Goal: Task Accomplishment & Management: Manage account settings

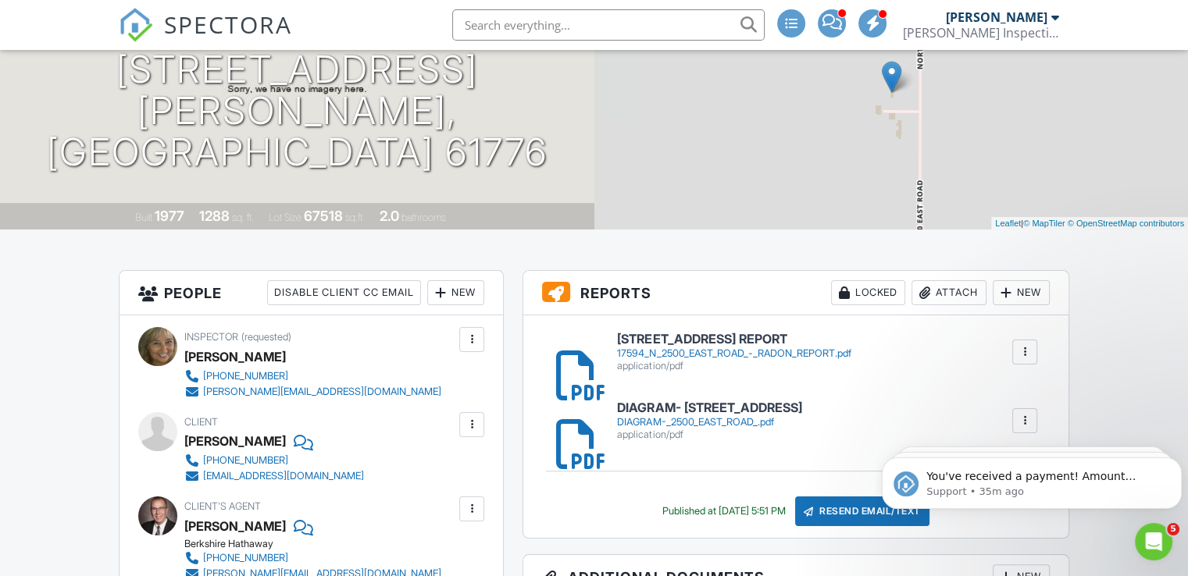
scroll to position [186, 0]
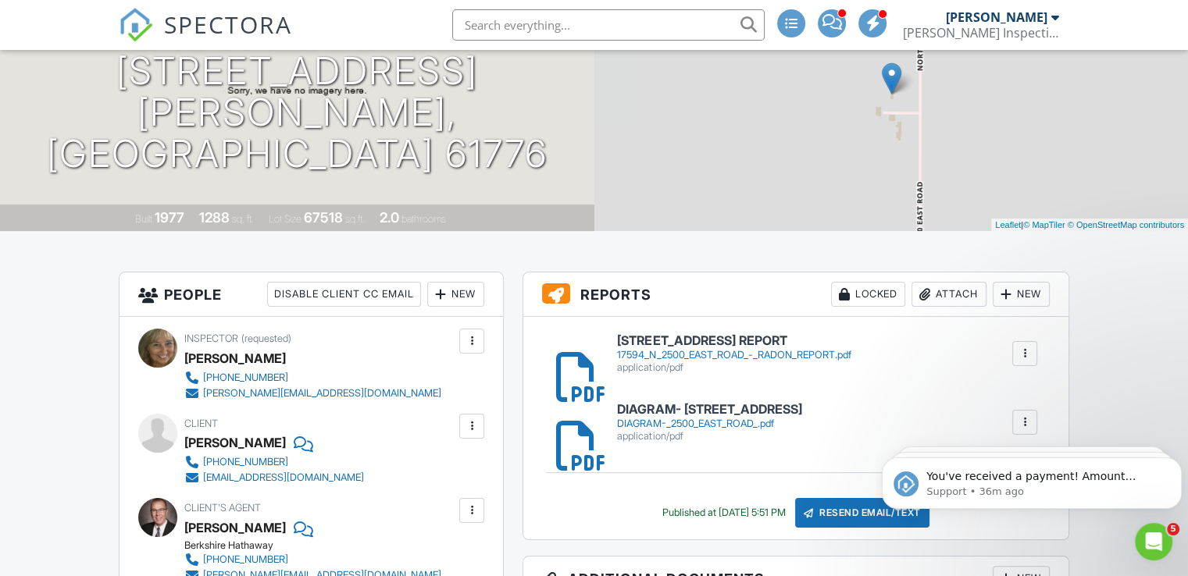
click at [593, 21] on input "text" at bounding box center [608, 24] width 312 height 31
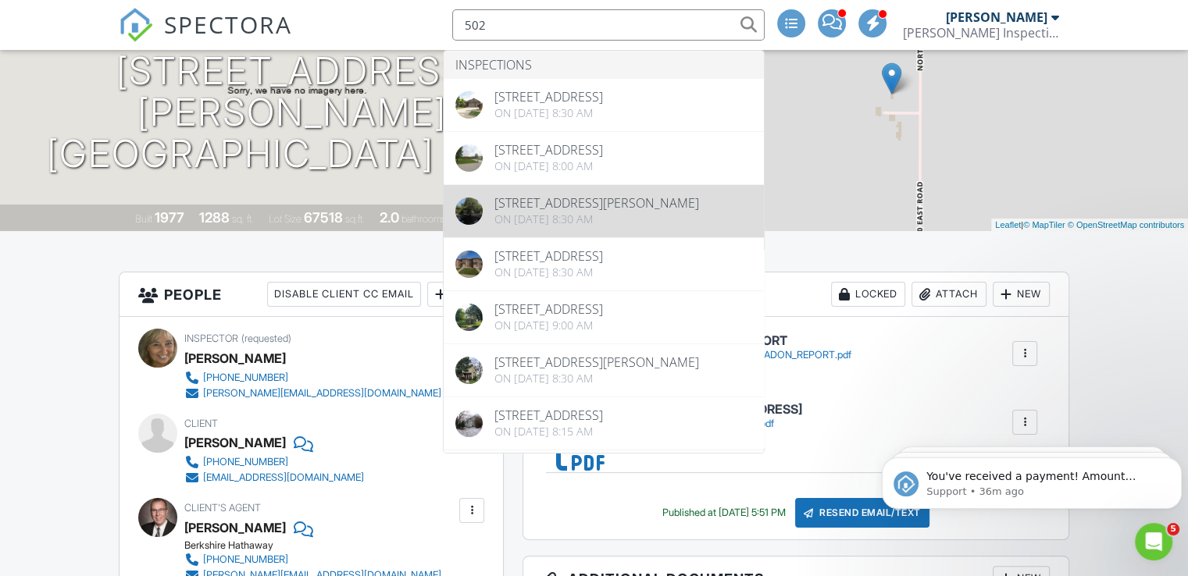
type input "502"
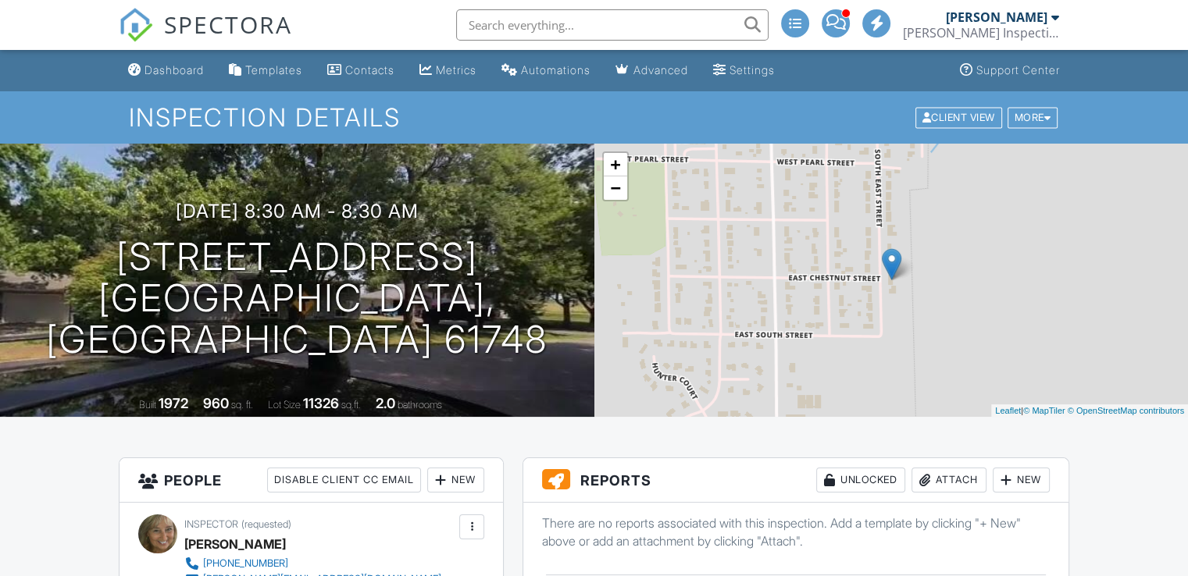
click at [949, 479] on div "Attach" at bounding box center [948, 480] width 75 height 25
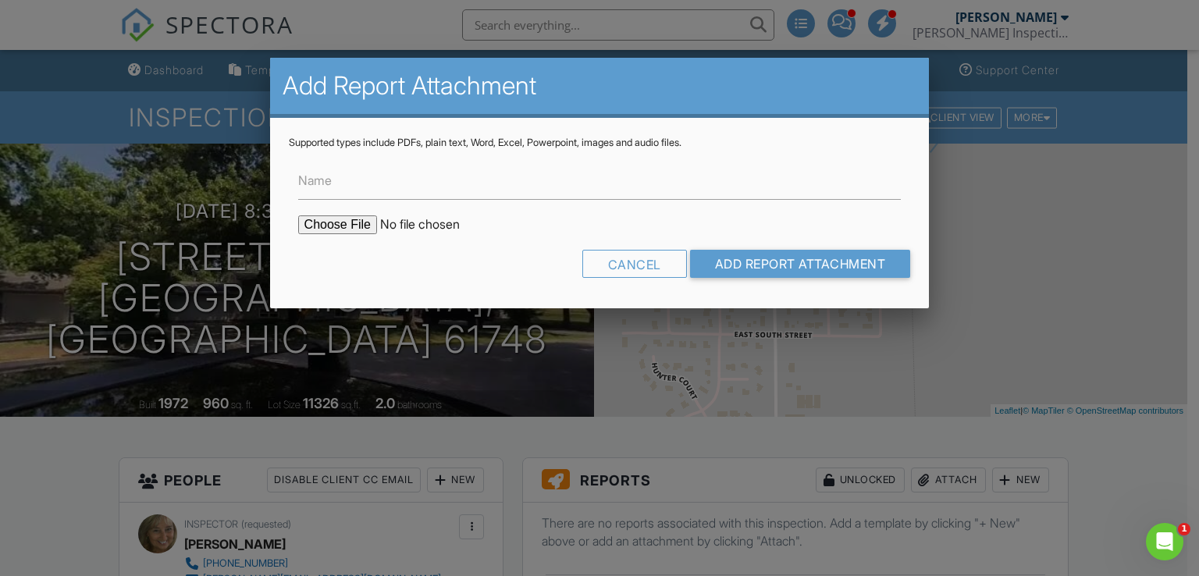
click at [332, 226] on input "file" at bounding box center [430, 224] width 265 height 19
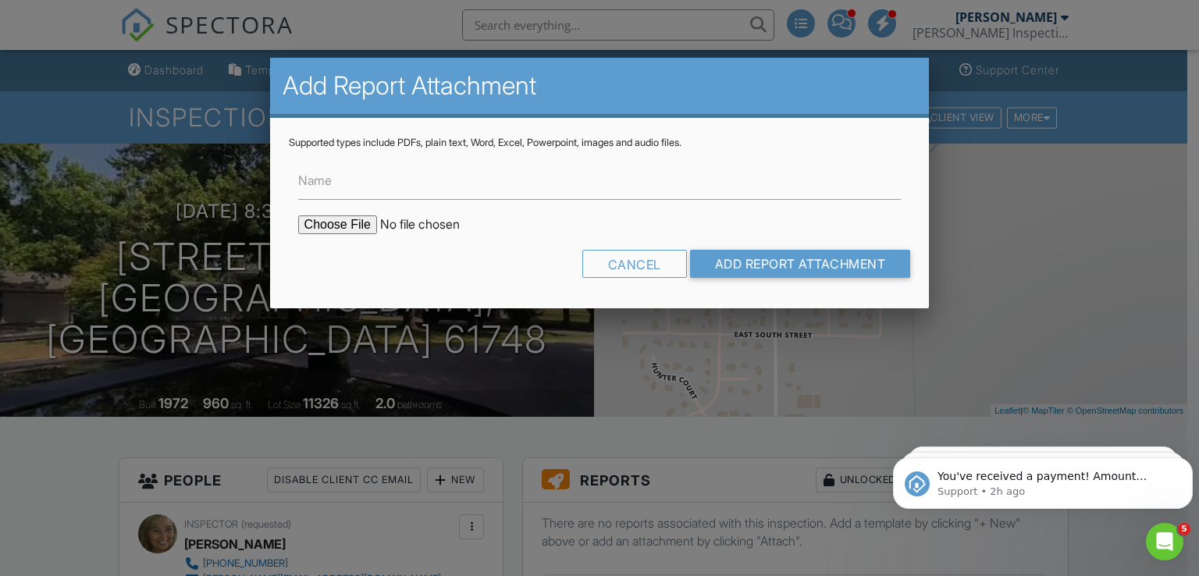
type input "C:\fakepath\DIAGRAM-S EAST.pdf"
click at [742, 267] on input "Add Report Attachment" at bounding box center [800, 264] width 221 height 28
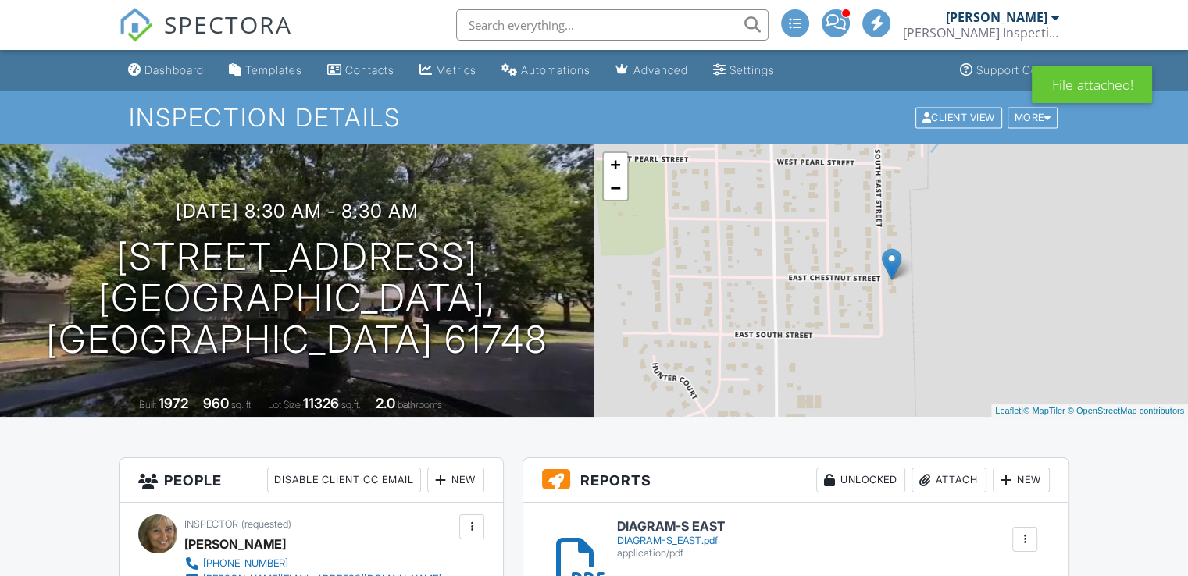
click at [938, 485] on div "Attach" at bounding box center [948, 480] width 75 height 25
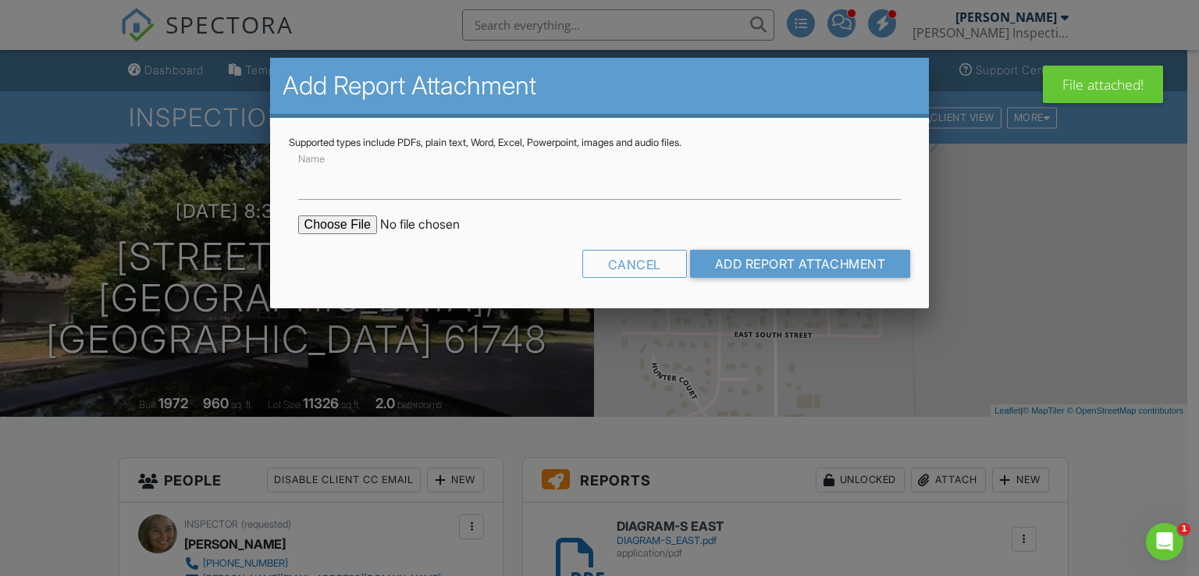
click at [347, 220] on input "file" at bounding box center [430, 224] width 265 height 19
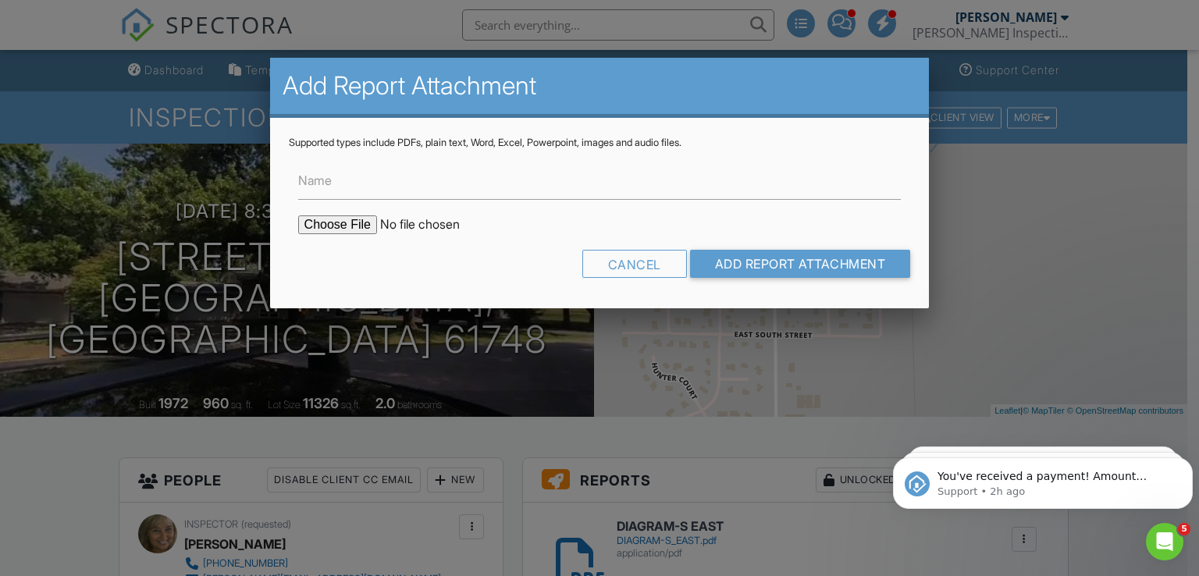
type input "C:\fakepath\502 S EAST LOWER LEVEL = 8.2.pdf"
click at [766, 251] on input "Add Report Attachment" at bounding box center [800, 264] width 221 height 28
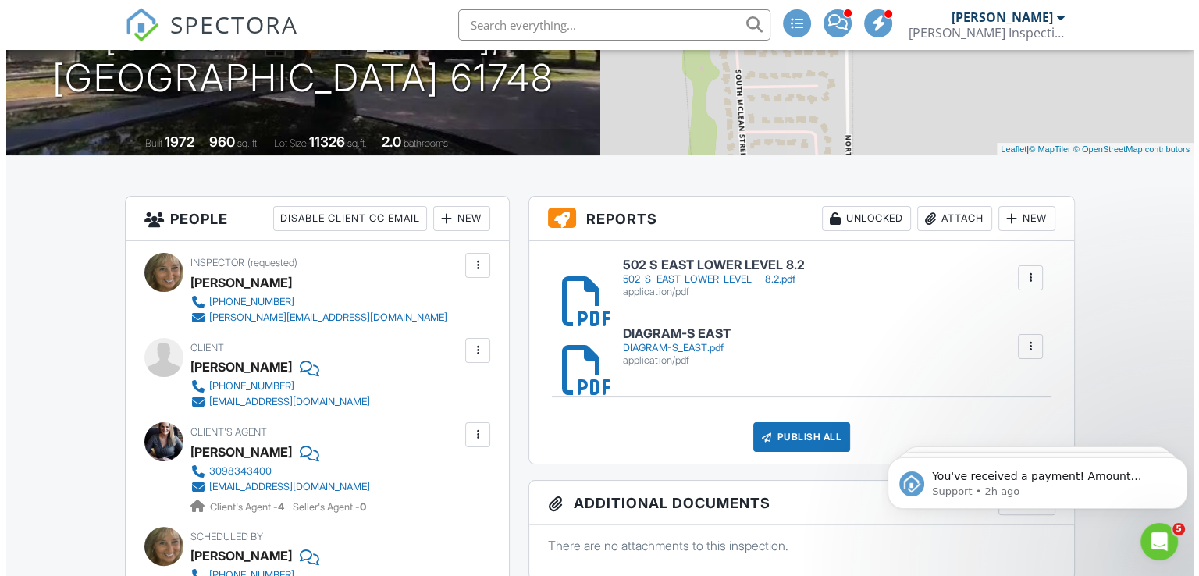
scroll to position [262, 0]
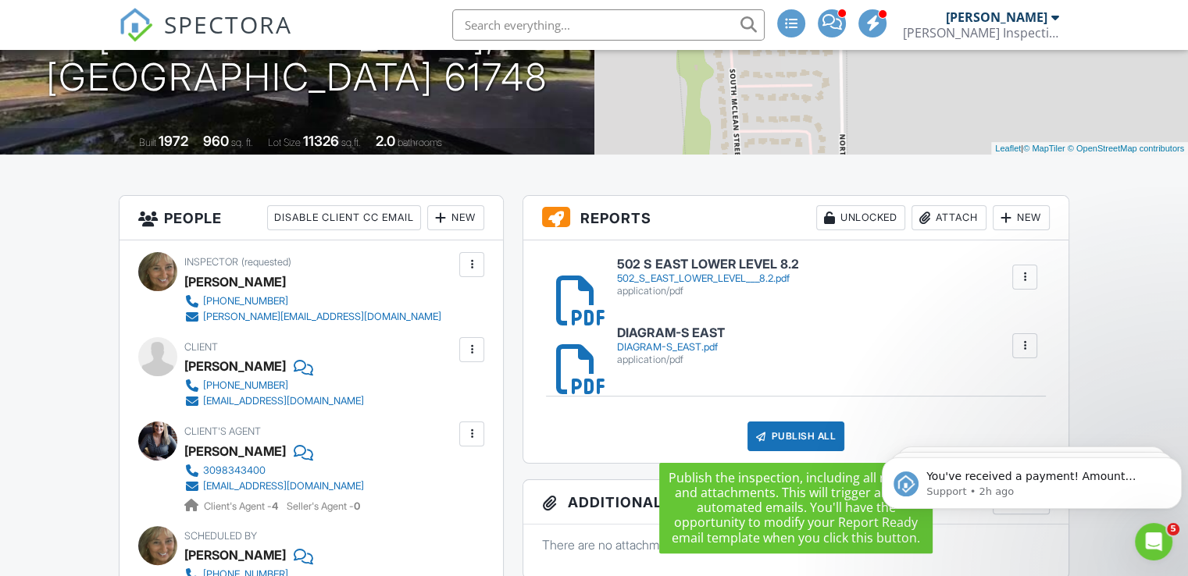
click at [782, 433] on div "Publish All" at bounding box center [796, 437] width 98 height 30
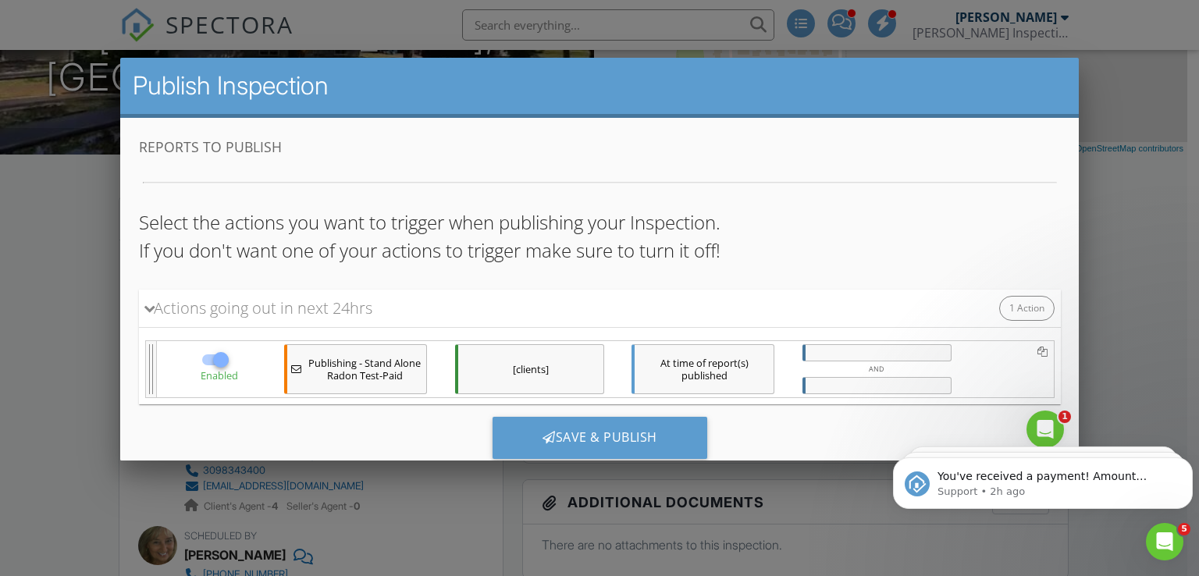
scroll to position [37, 0]
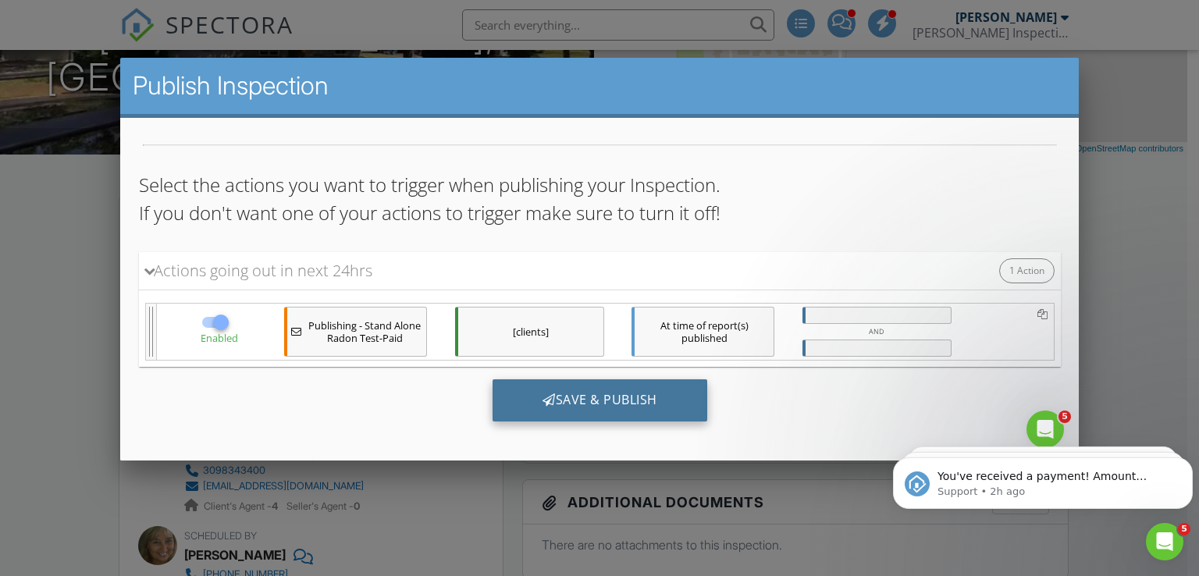
click at [598, 394] on div "Save & Publish" at bounding box center [599, 400] width 215 height 42
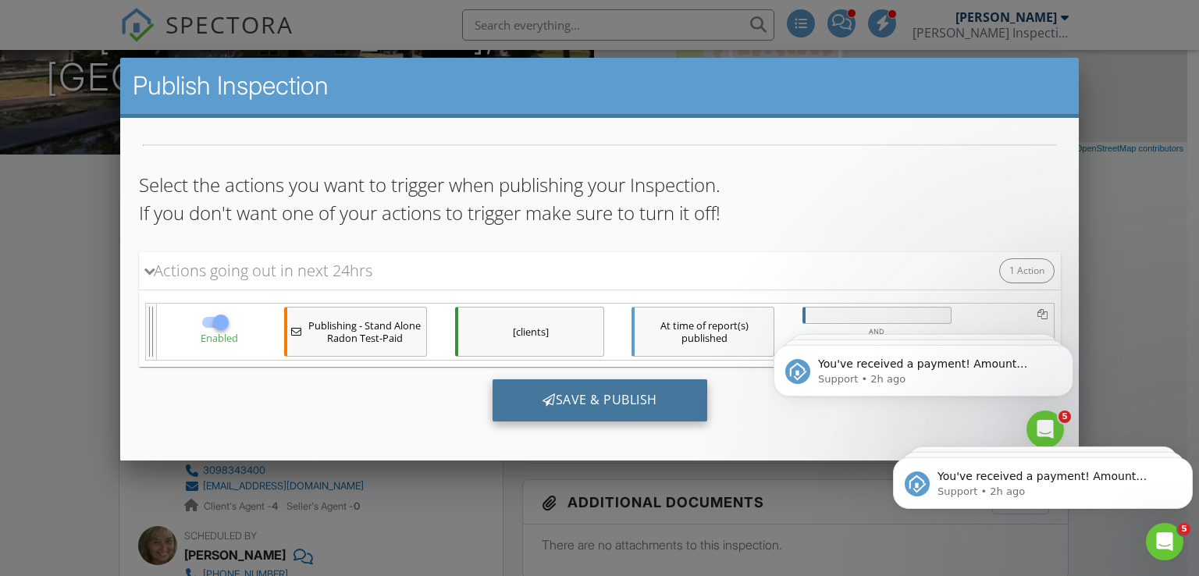
scroll to position [0, 0]
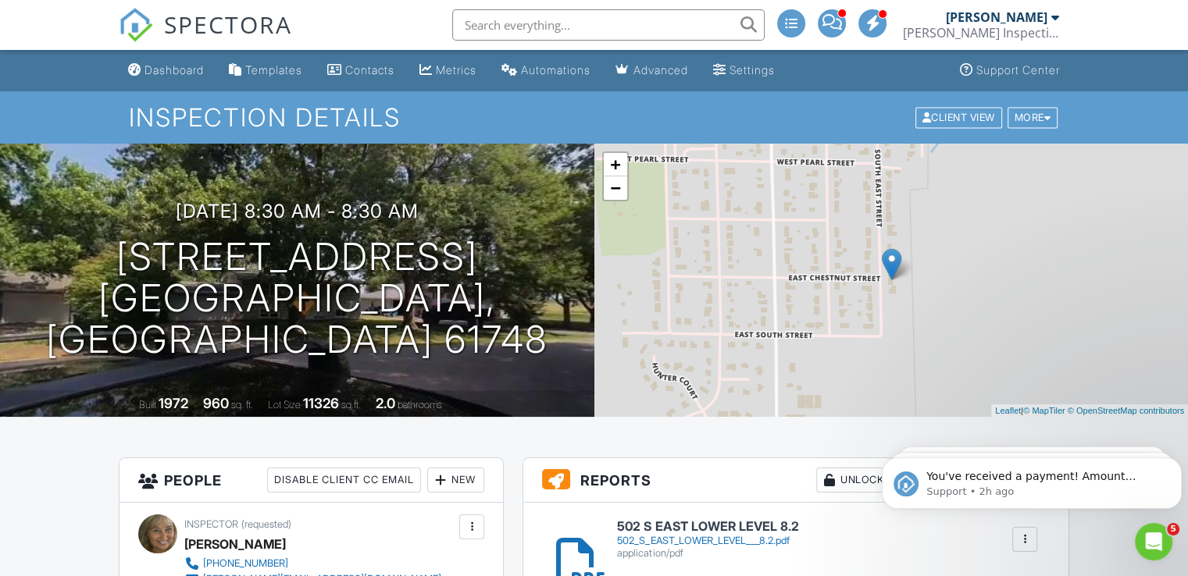
click at [536, 23] on input "text" at bounding box center [608, 24] width 312 height 31
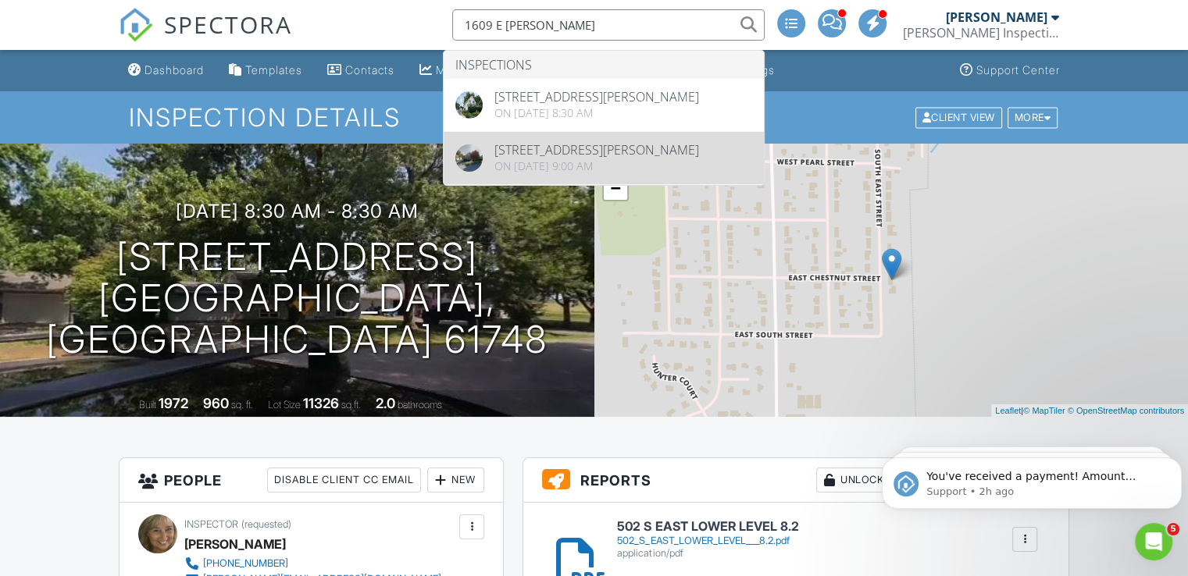
type input "1609 E TAYLOR"
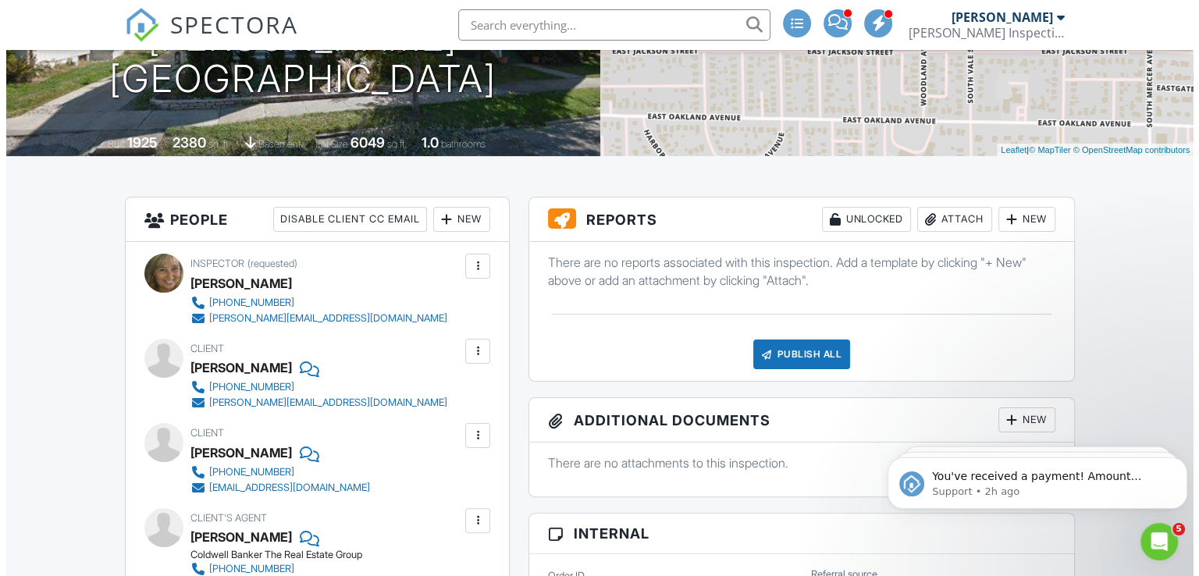
scroll to position [268, 0]
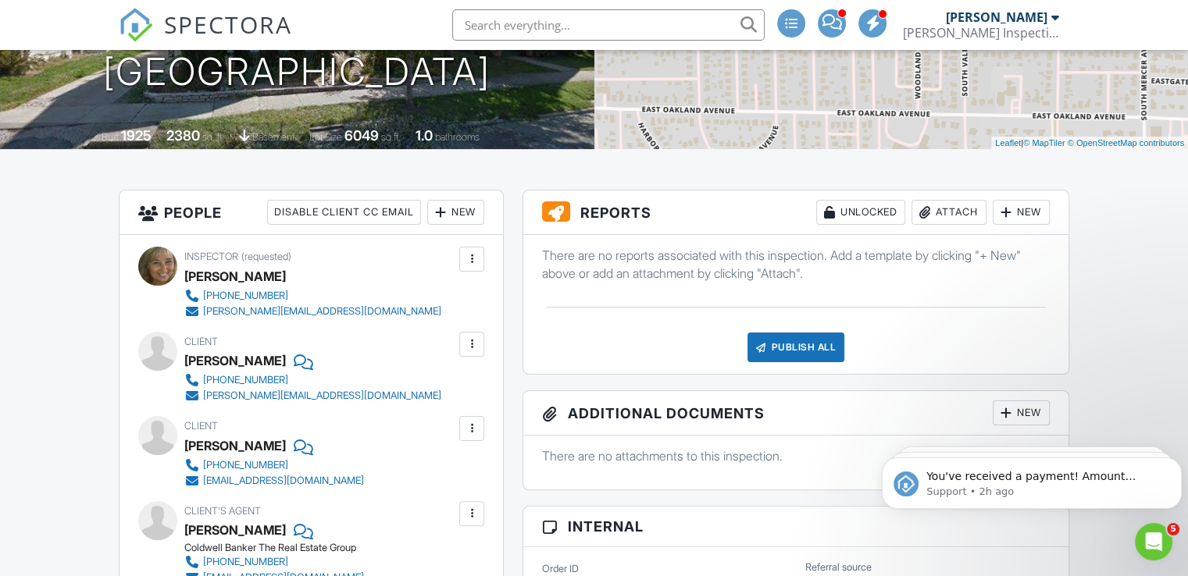
click at [937, 214] on div "Attach" at bounding box center [948, 212] width 75 height 25
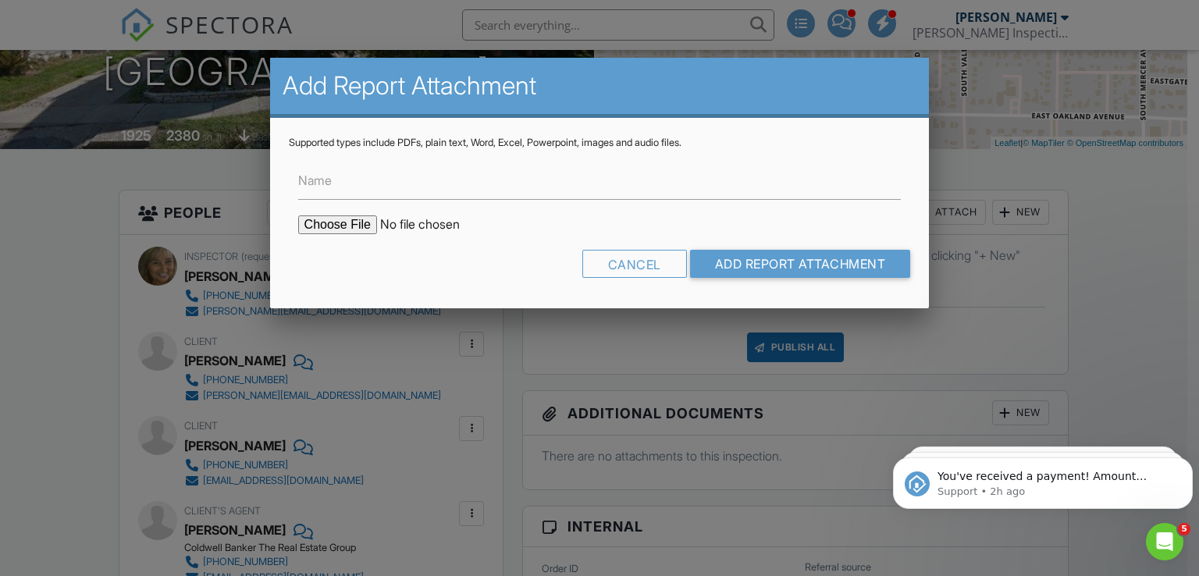
click at [351, 226] on input "file" at bounding box center [430, 224] width 265 height 19
type input "C:\fakepath\DIAGRAM-[PERSON_NAME].pdf"
click at [741, 256] on input "Add Report Attachment" at bounding box center [800, 264] width 221 height 28
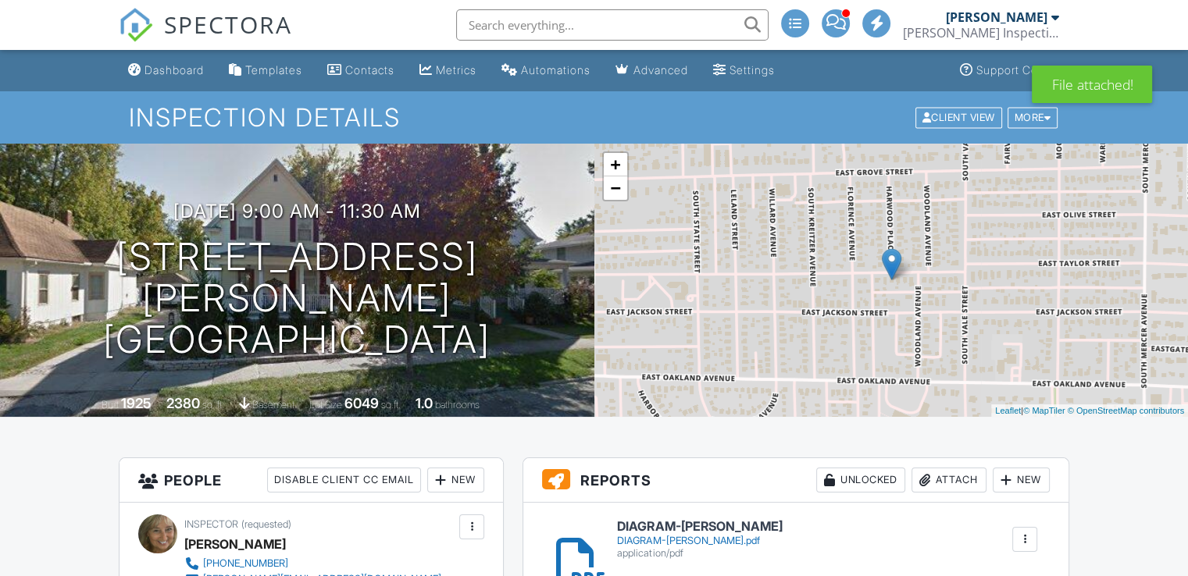
click at [946, 478] on div "Attach" at bounding box center [948, 480] width 75 height 25
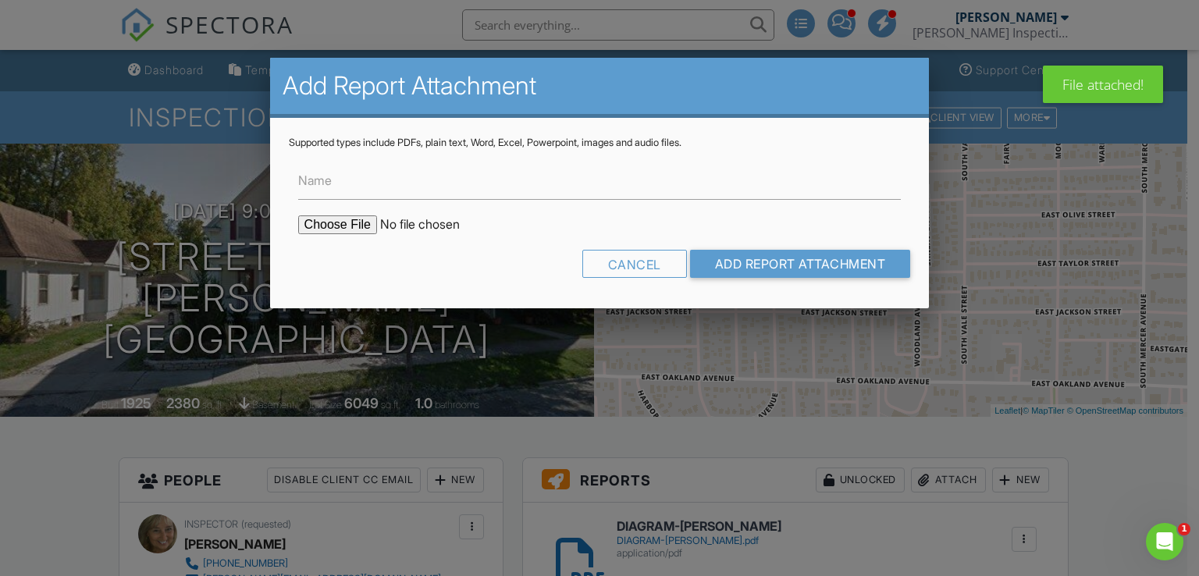
click at [333, 225] on input "file" at bounding box center [430, 224] width 265 height 19
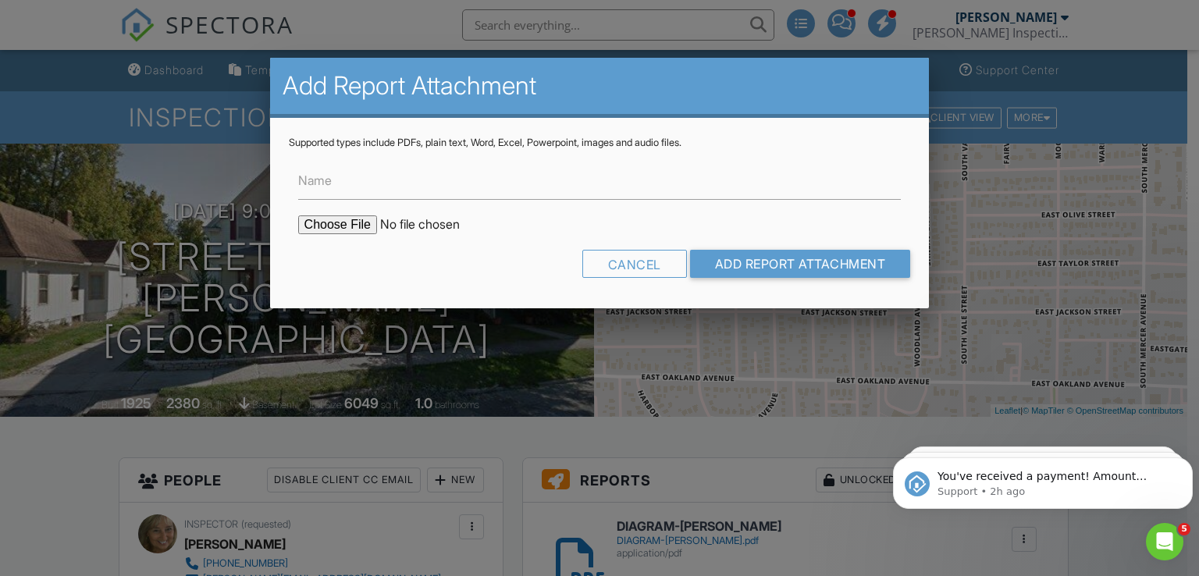
type input "C:\fakepath\1609 E TAYLOR - LOWER LEVEL = 9.2.pdf"
click at [750, 255] on input "Add Report Attachment" at bounding box center [800, 264] width 221 height 28
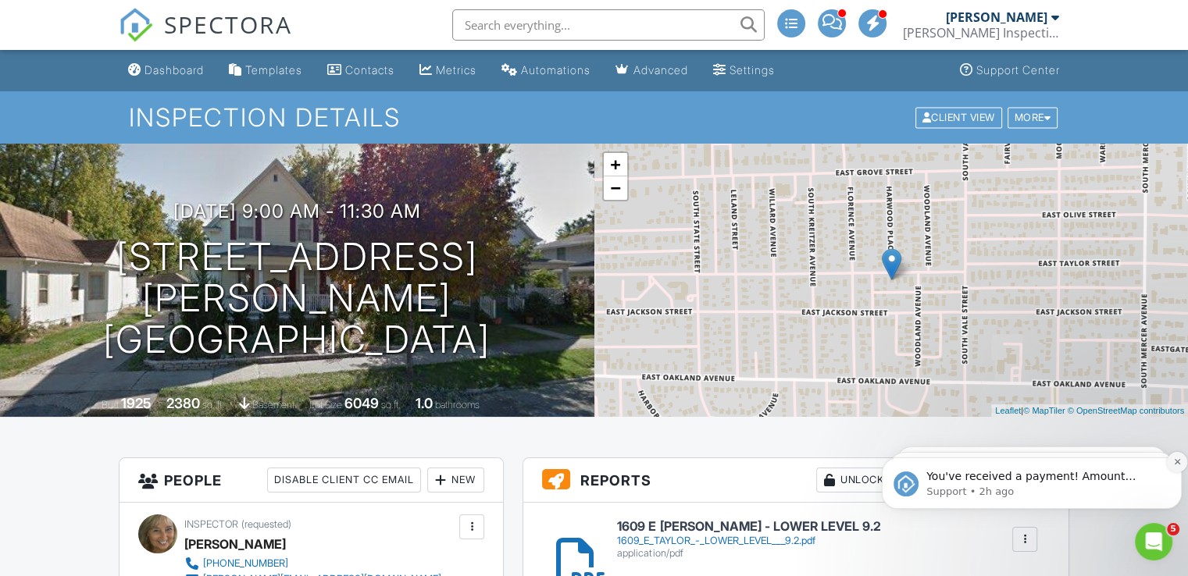
click at [1177, 460] on icon "Dismiss notification" at bounding box center [1177, 462] width 9 height 9
click at [1177, 460] on icon "Dismiss notification" at bounding box center [1176, 462] width 7 height 7
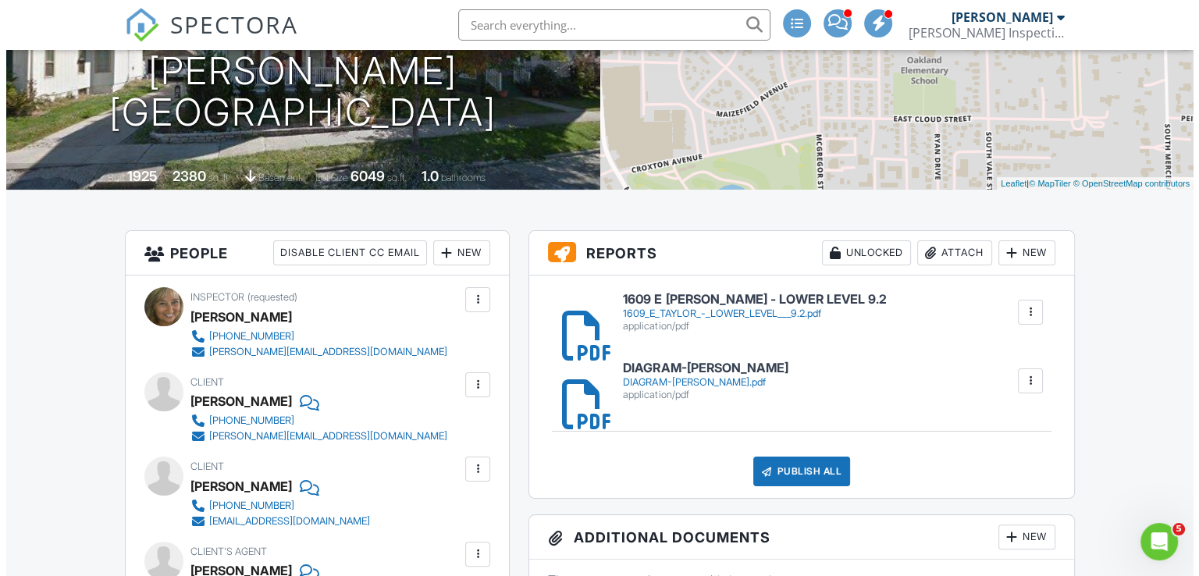
scroll to position [228, 0]
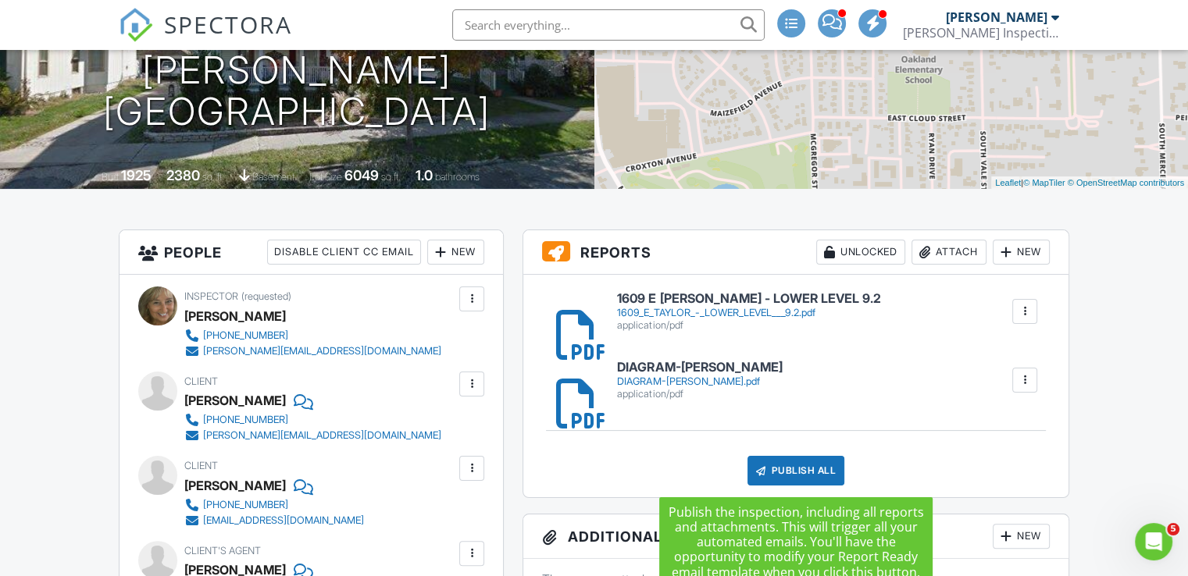
click at [796, 466] on div "Publish All" at bounding box center [796, 471] width 98 height 30
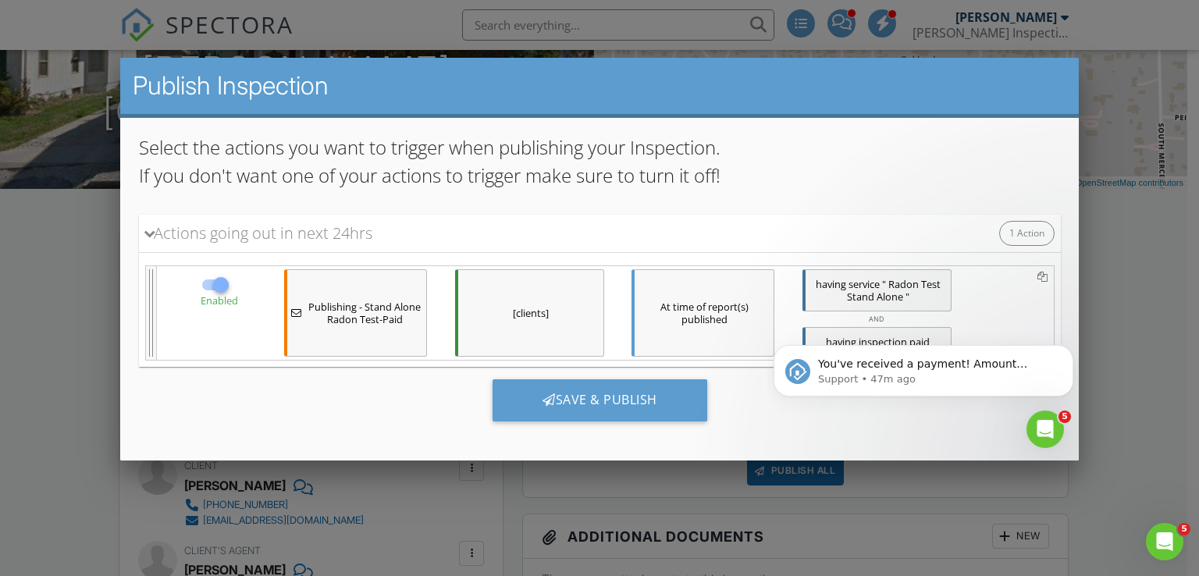
scroll to position [0, 0]
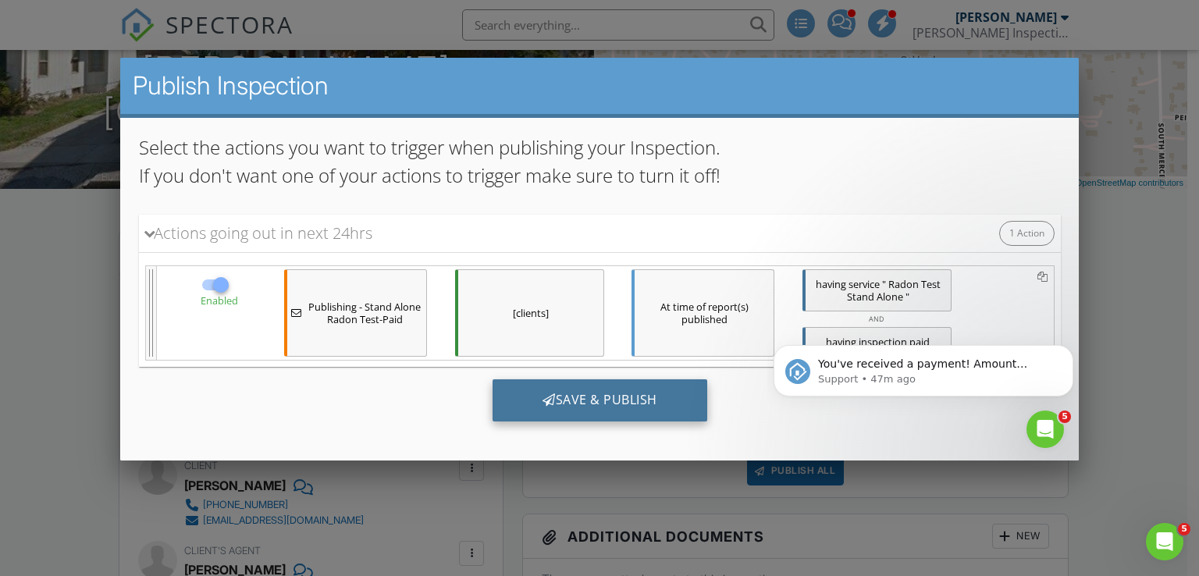
click at [571, 400] on div "Save & Publish" at bounding box center [599, 400] width 215 height 42
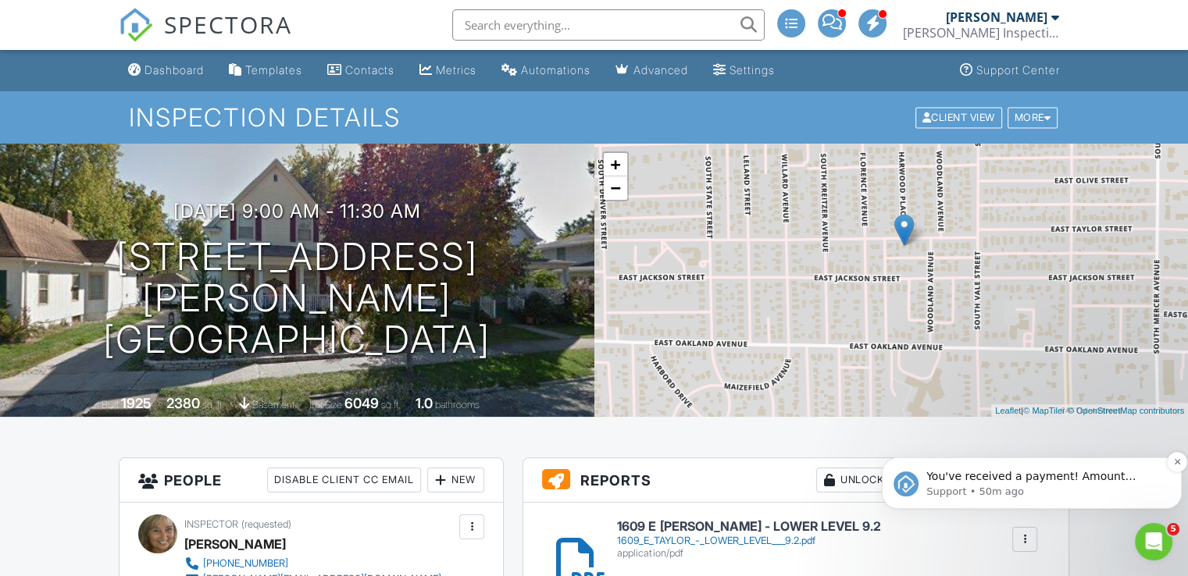
click at [1159, 479] on p "You've received a payment! Amount $109.00 Fee $3.30 Net $105.70 Transaction # p…" at bounding box center [1044, 477] width 236 height 16
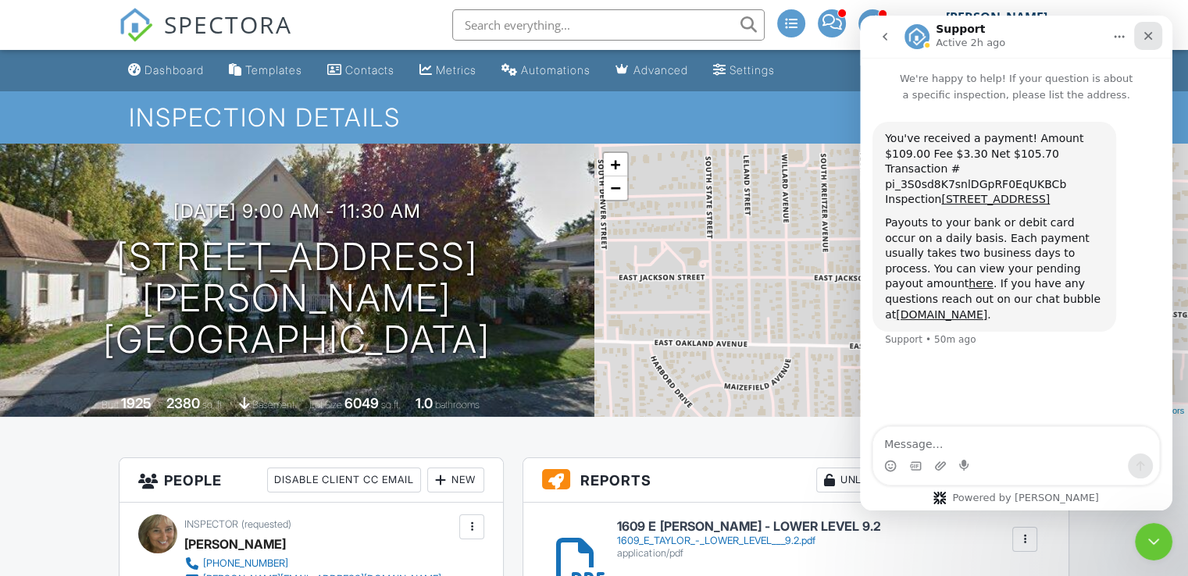
click at [1153, 36] on icon "Close" at bounding box center [1147, 36] width 12 height 12
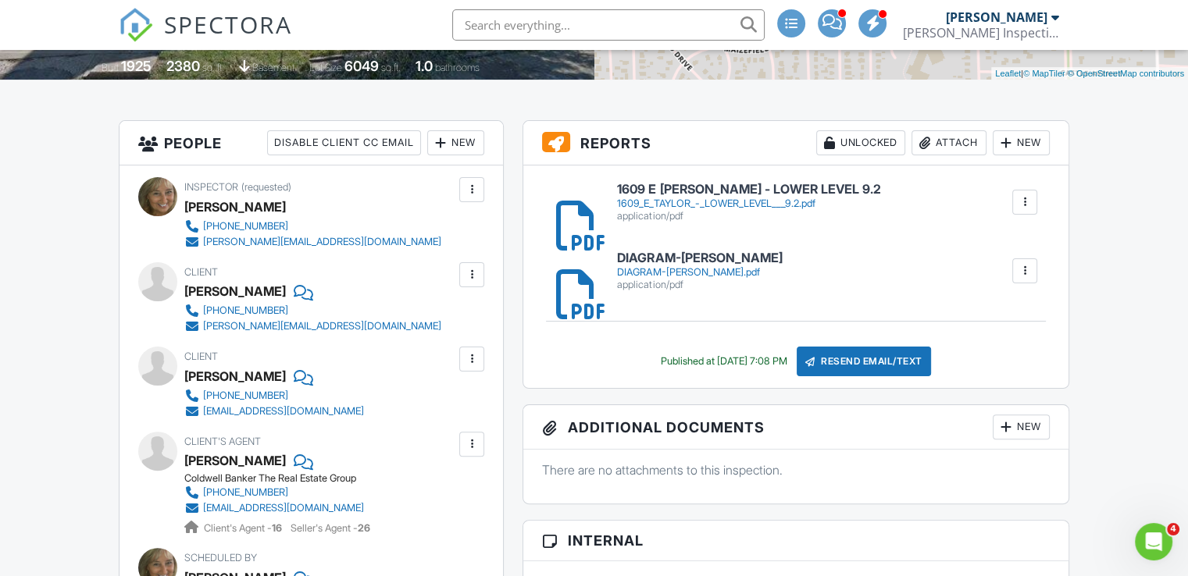
scroll to position [347, 0]
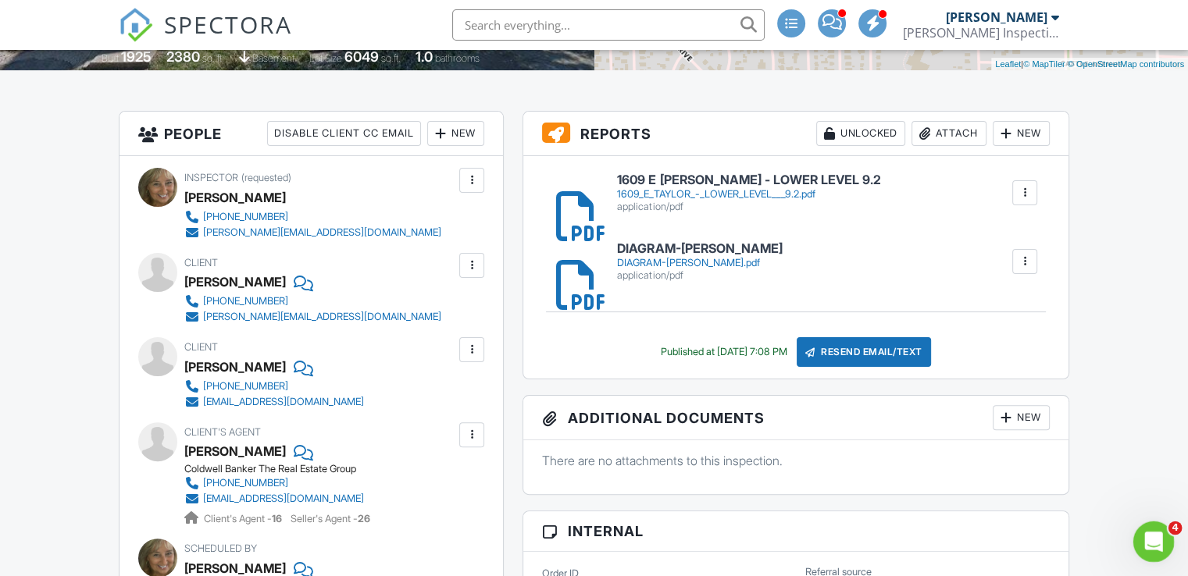
click at [1152, 542] on icon "Open Intercom Messenger" at bounding box center [1151, 540] width 26 height 26
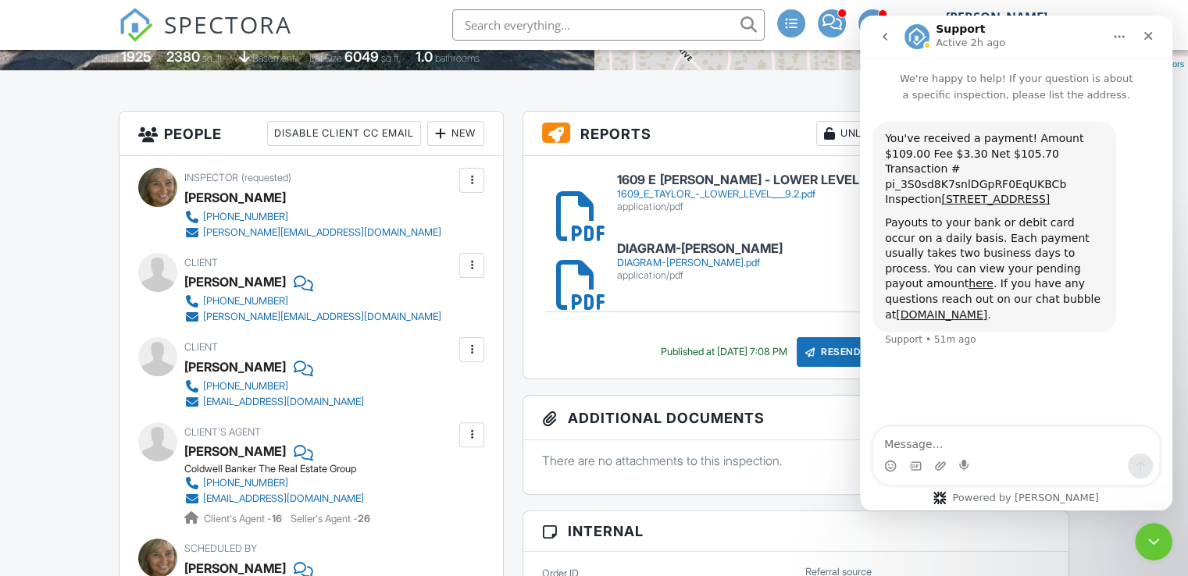
click at [885, 37] on icon "go back" at bounding box center [884, 36] width 12 height 12
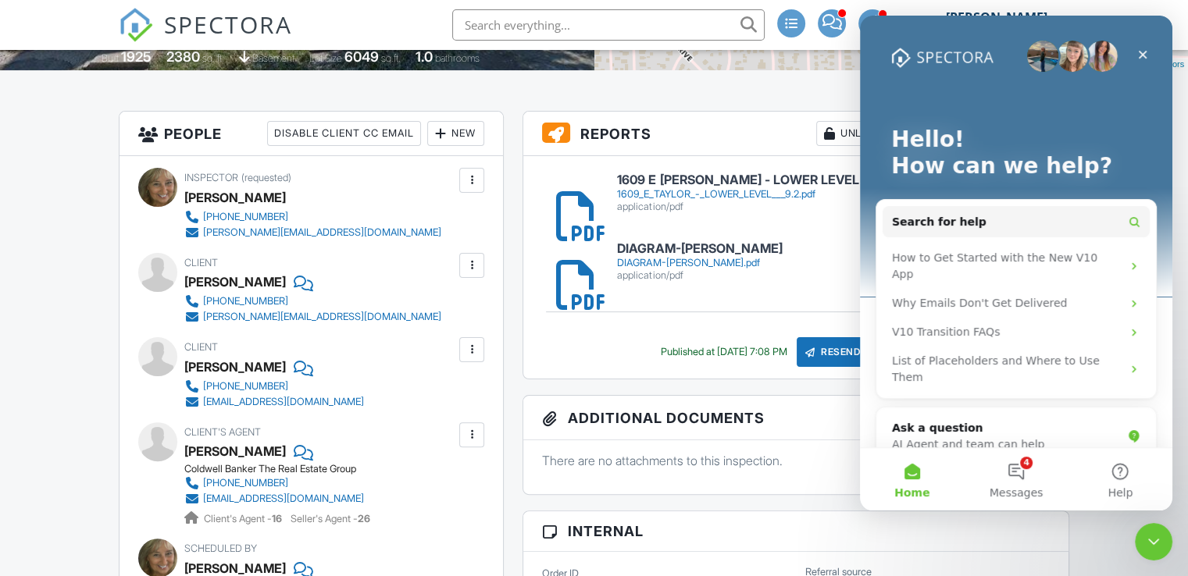
scroll to position [0, 0]
click at [1026, 468] on button "4 Messages" at bounding box center [1015, 479] width 104 height 62
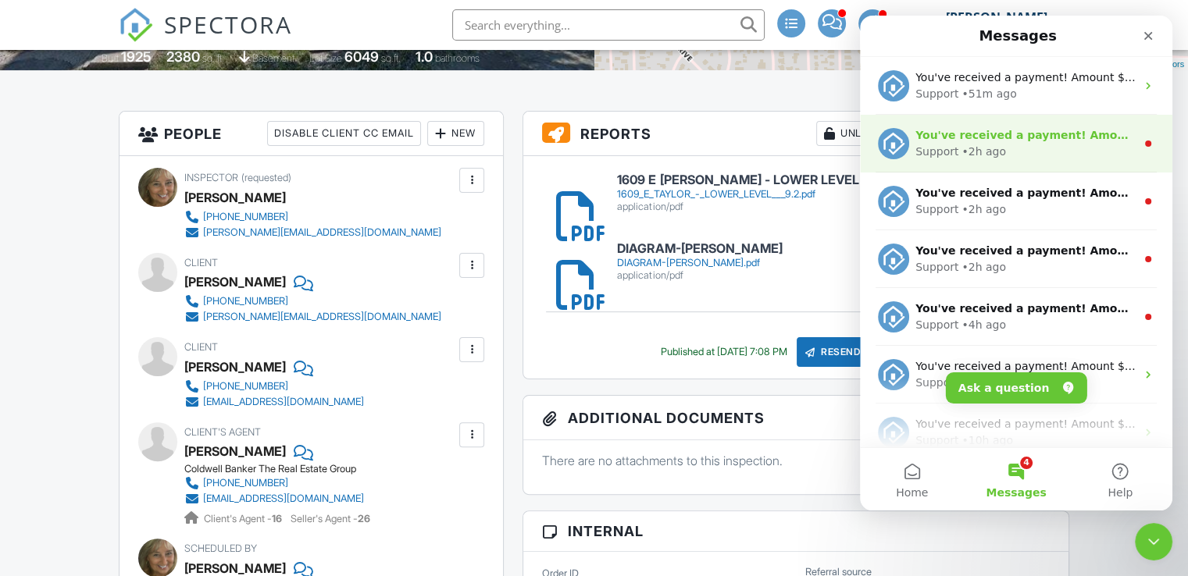
click at [1035, 144] on div "Support • 2h ago" at bounding box center [1025, 152] width 220 height 16
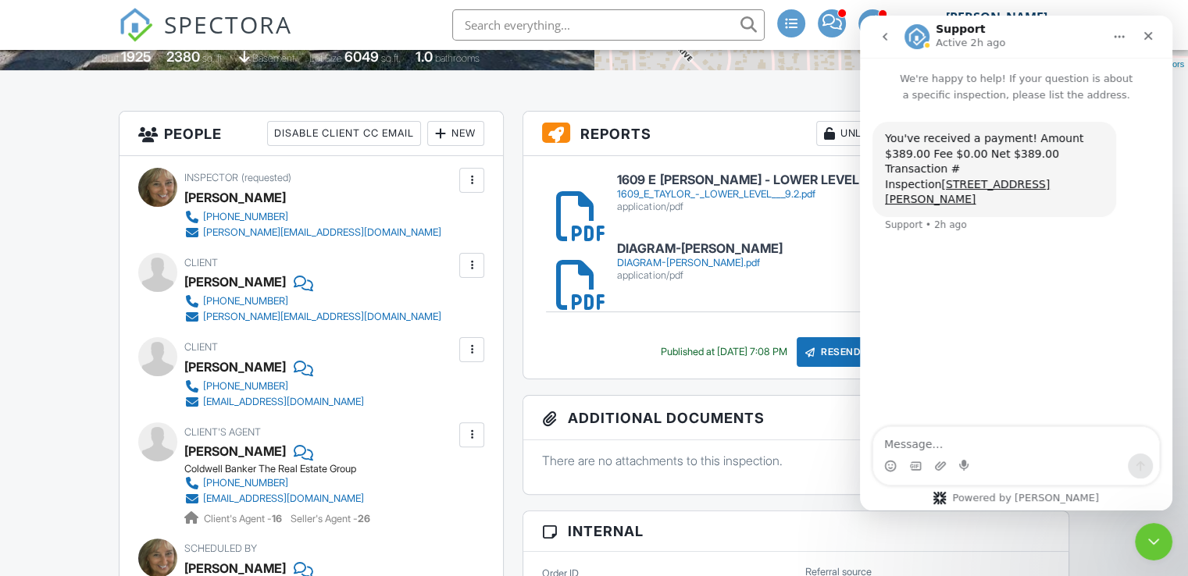
click at [870, 32] on button "go back" at bounding box center [885, 37] width 30 height 30
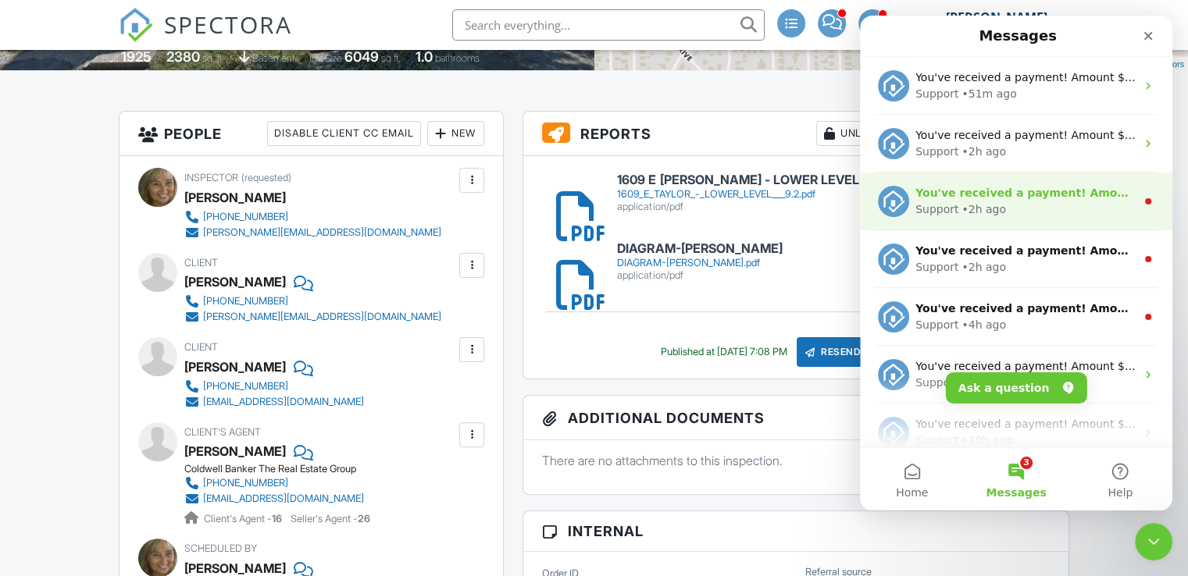
click at [928, 229] on div "You've received a payment! Amount $465.00 Fee $13.09 Net $451.91 Transaction # …" at bounding box center [1016, 202] width 312 height 58
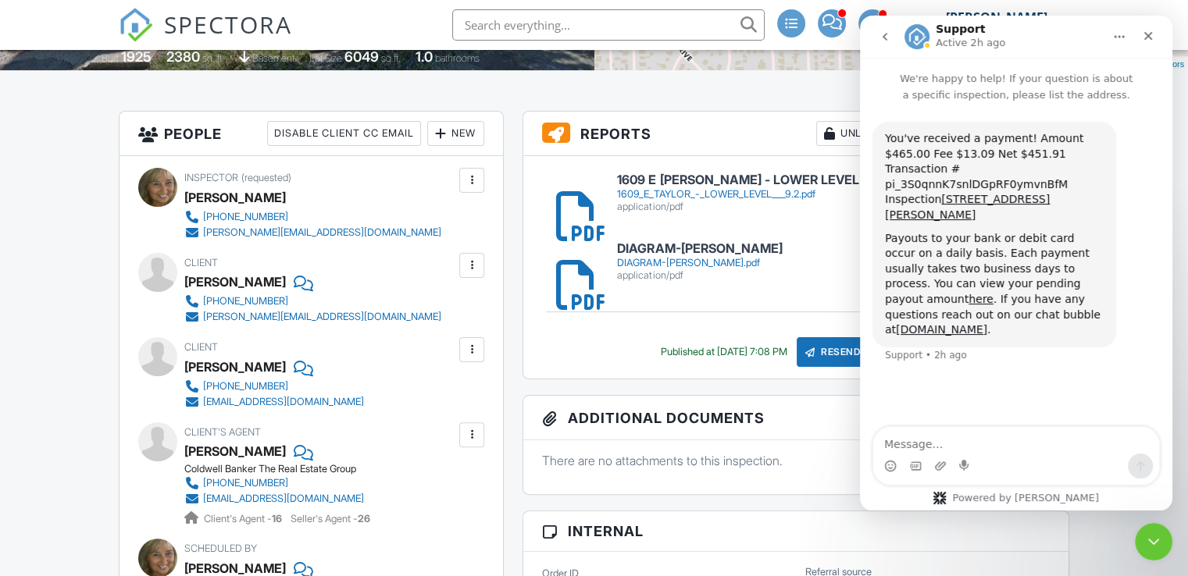
click at [882, 43] on button "go back" at bounding box center [885, 37] width 30 height 30
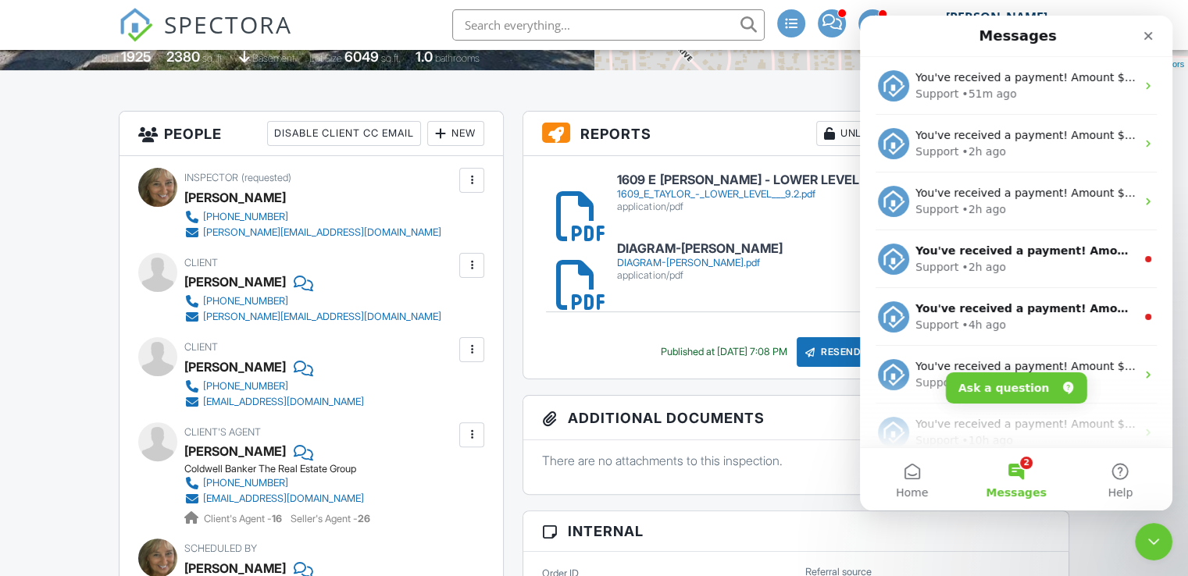
scroll to position [4, 0]
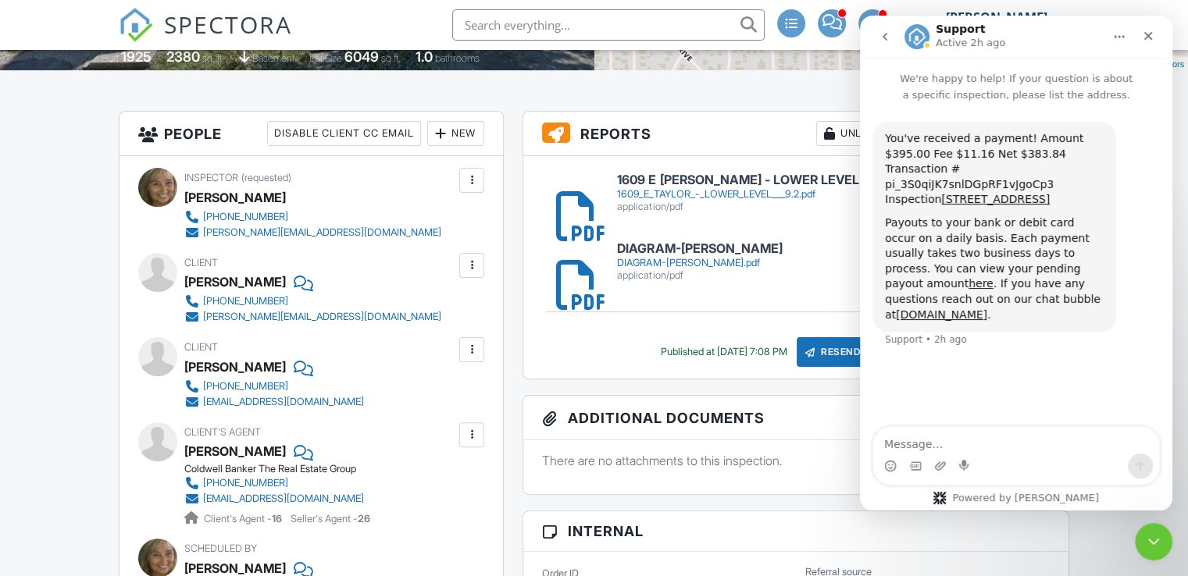
click at [880, 41] on icon "go back" at bounding box center [884, 36] width 12 height 12
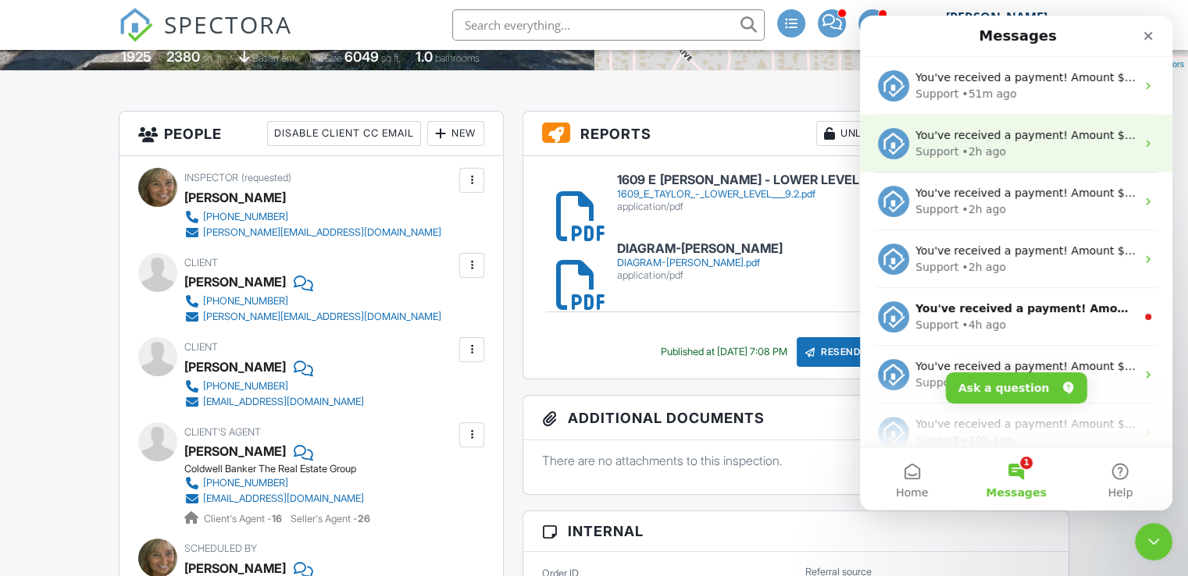
scroll to position [0, 0]
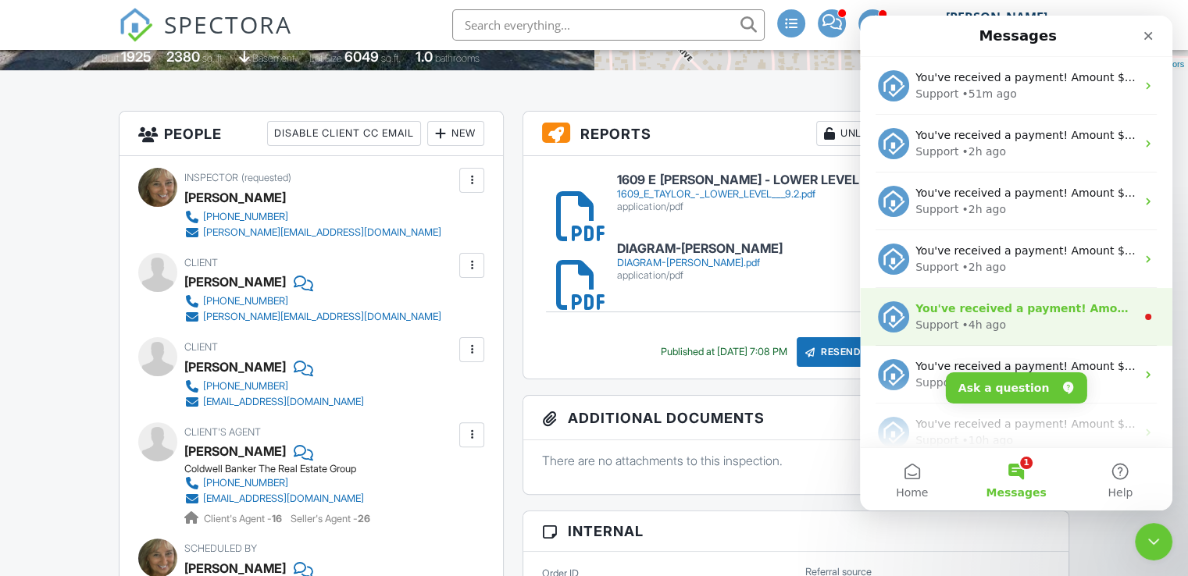
click at [954, 317] on div "Support • 4h ago" at bounding box center [1025, 325] width 220 height 16
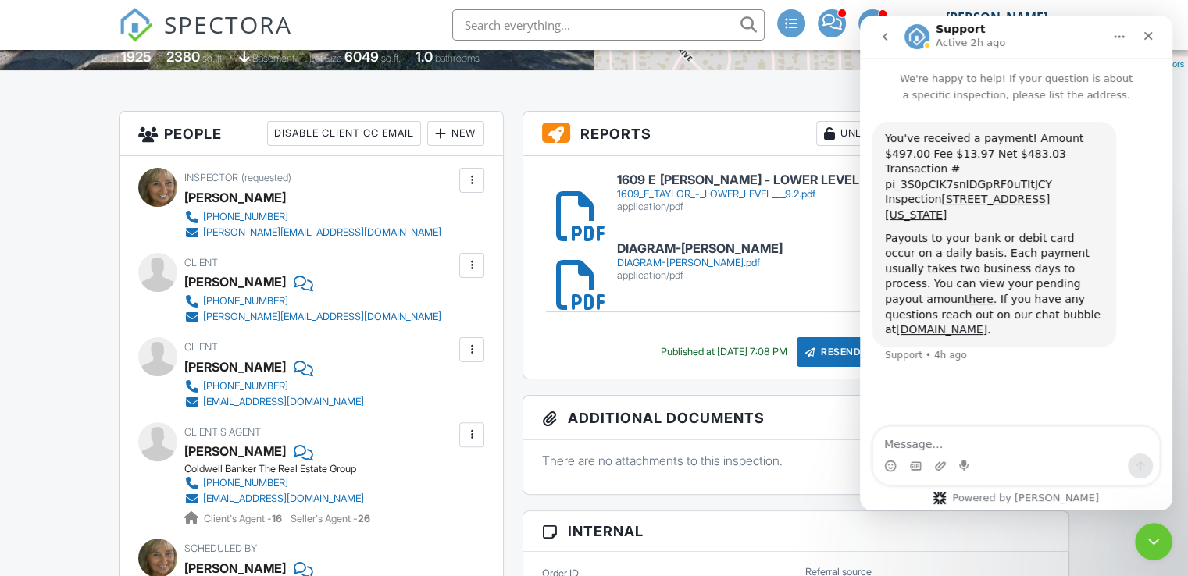
click at [884, 35] on icon "go back" at bounding box center [884, 37] width 5 height 8
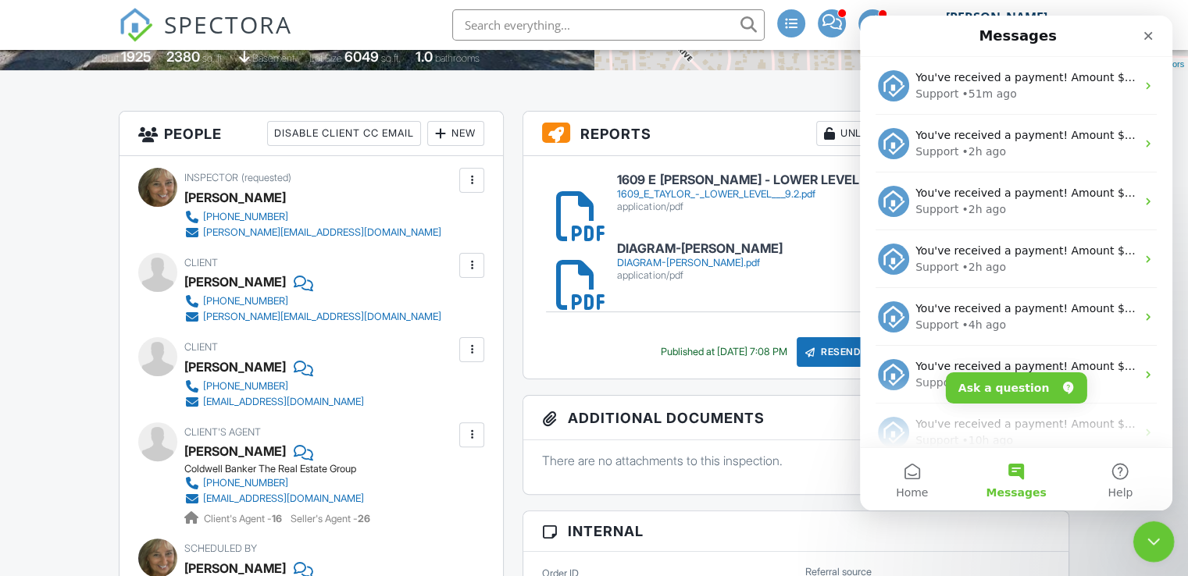
click at [1151, 537] on icon "Close Intercom Messenger" at bounding box center [1150, 539] width 19 height 19
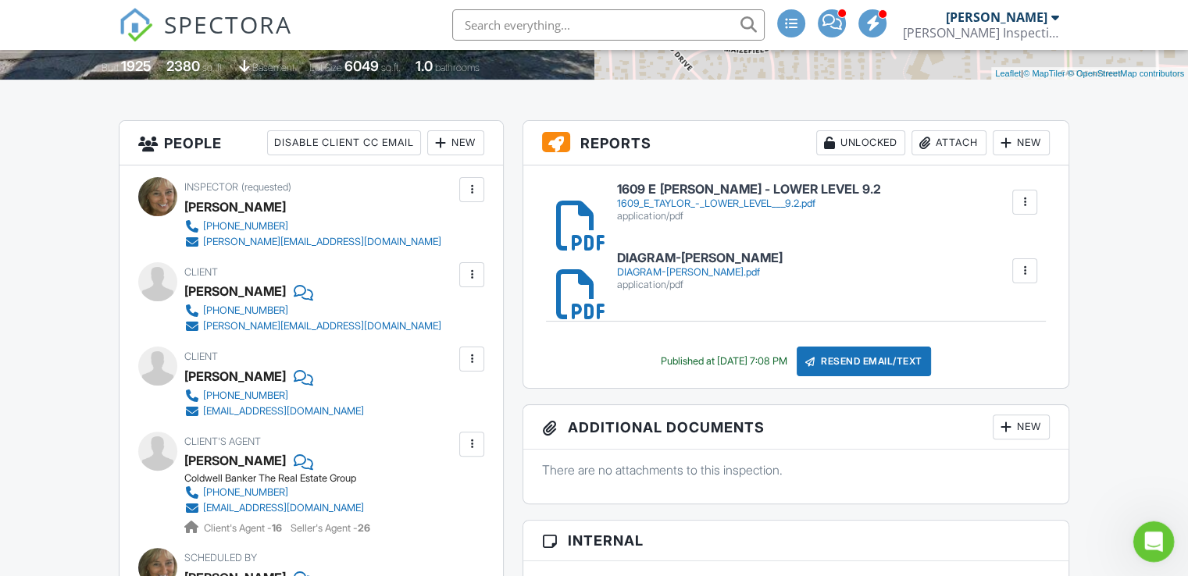
scroll to position [331, 0]
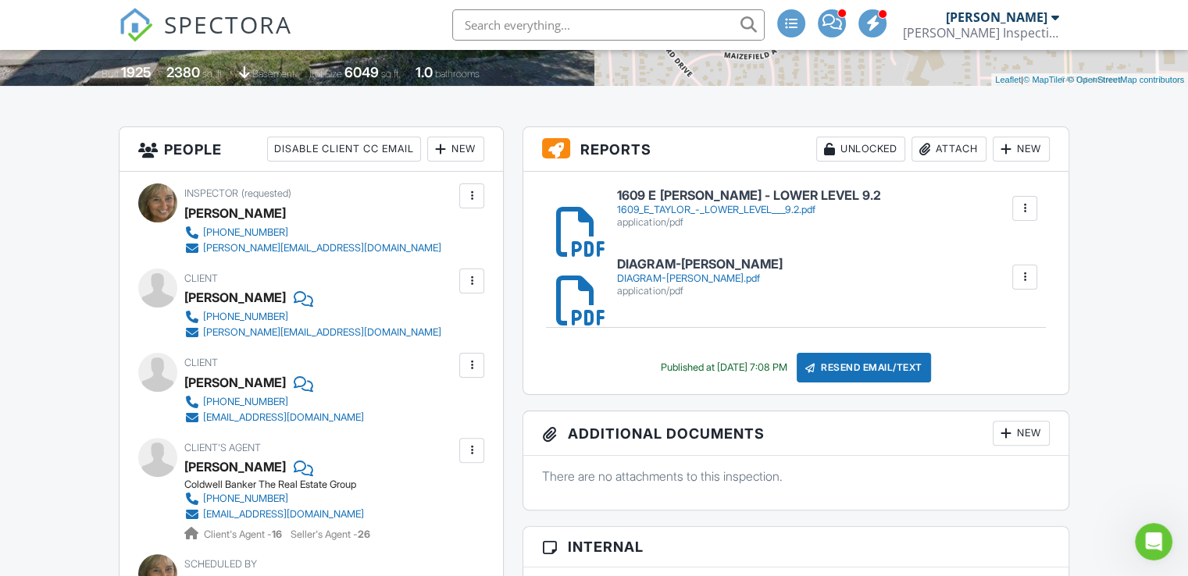
click at [628, 20] on input "text" at bounding box center [608, 24] width 312 height 31
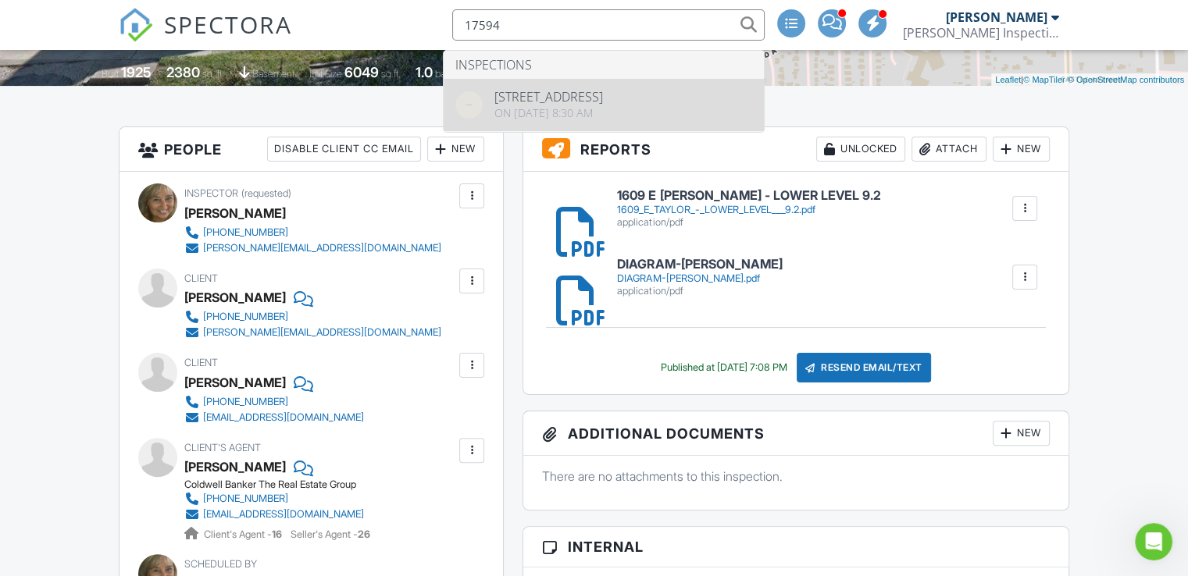
type input "17594"
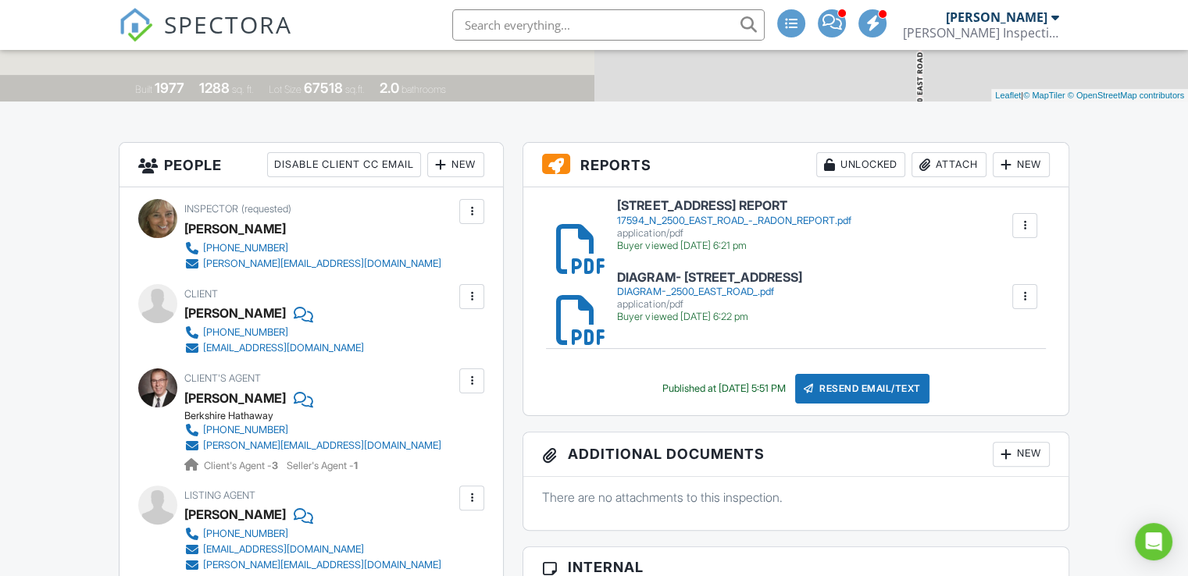
scroll to position [313, 0]
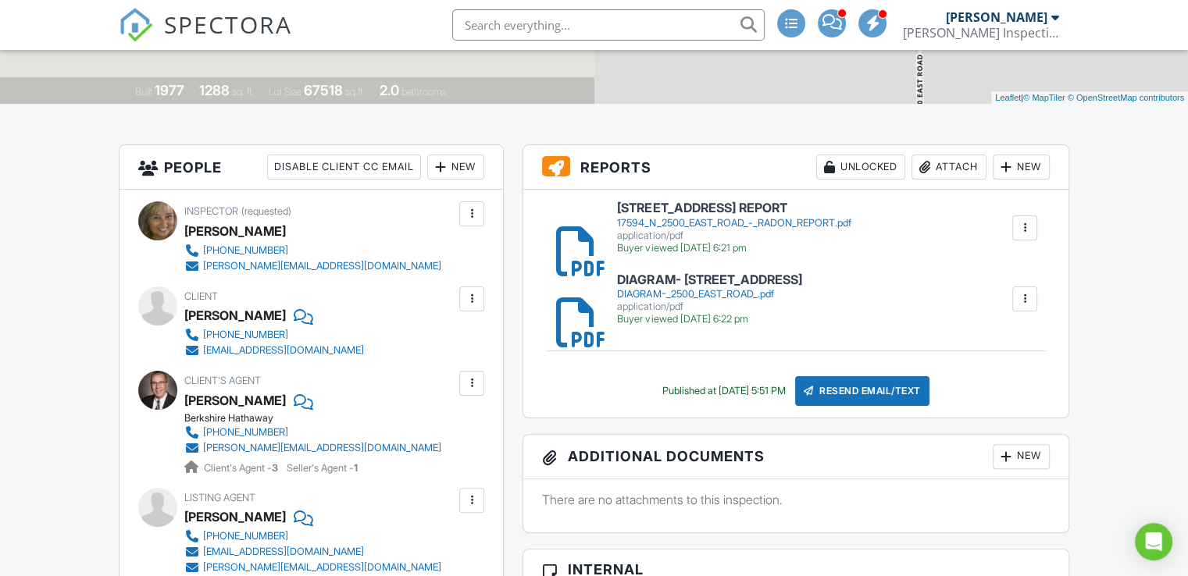
click at [628, 23] on input "text" at bounding box center [608, 24] width 312 height 31
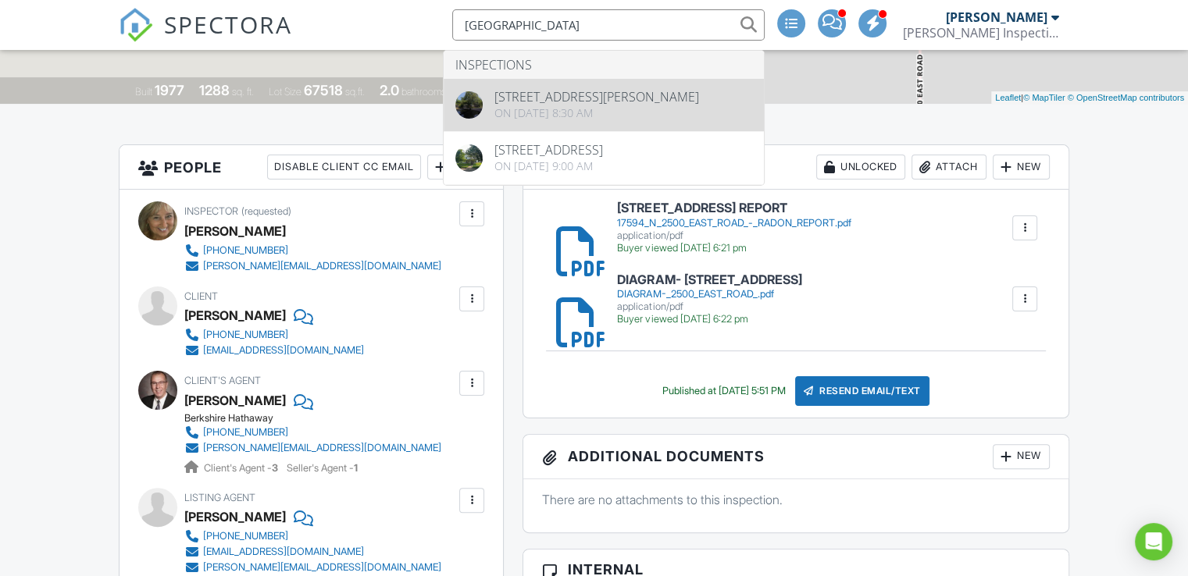
type input "[GEOGRAPHIC_DATA]"
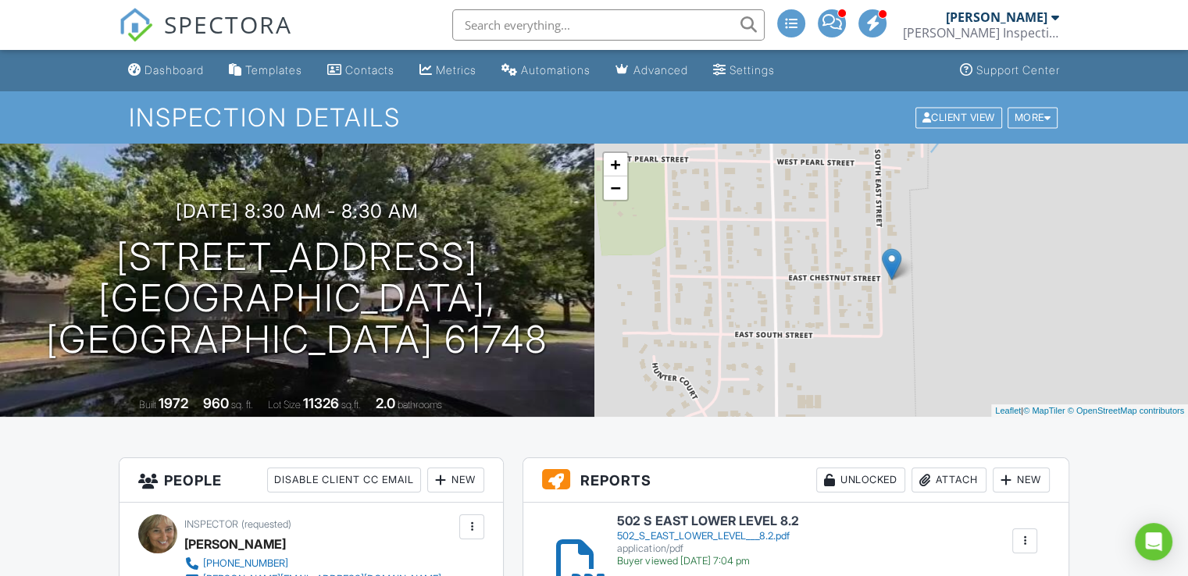
click at [628, 17] on input "text" at bounding box center [608, 24] width 312 height 31
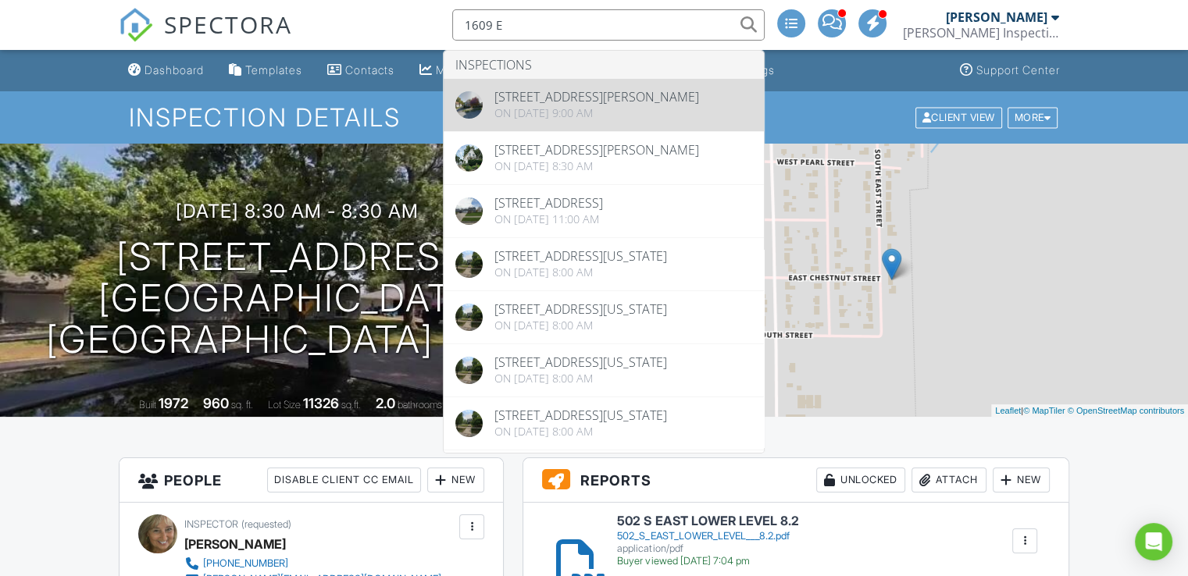
type input "1609 E"
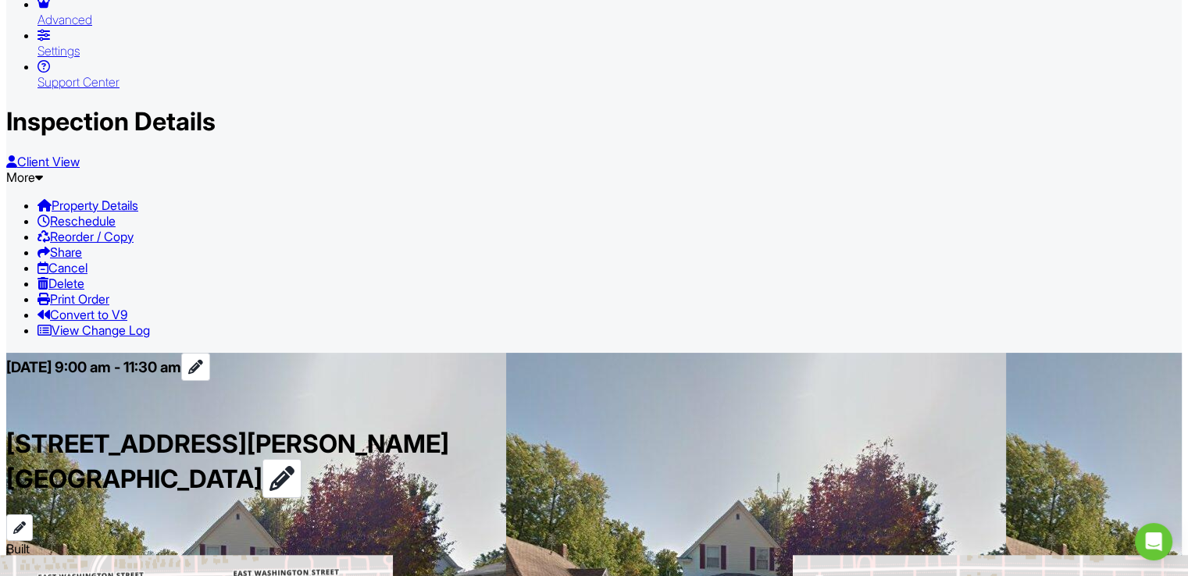
scroll to position [1844, 0]
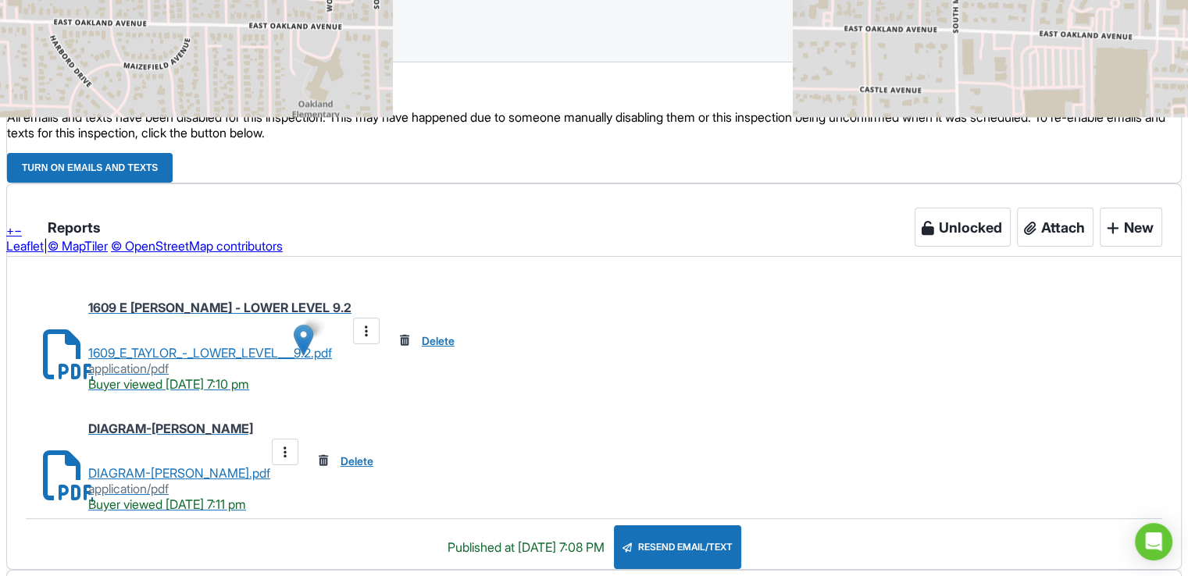
type input "B"
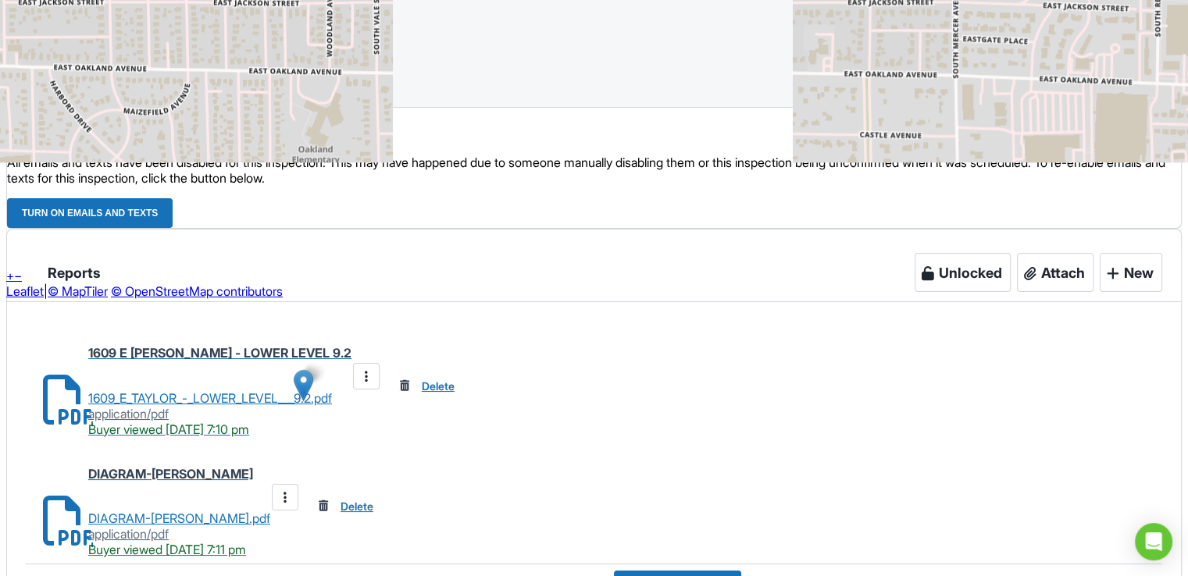
type input "307 MEADOWS"
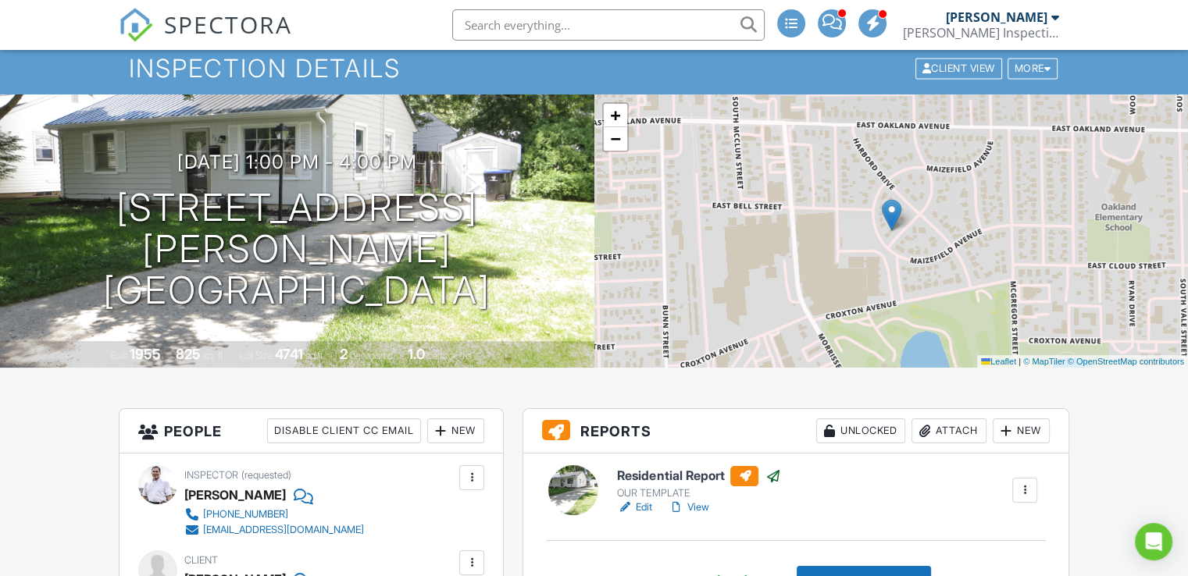
scroll to position [48, 0]
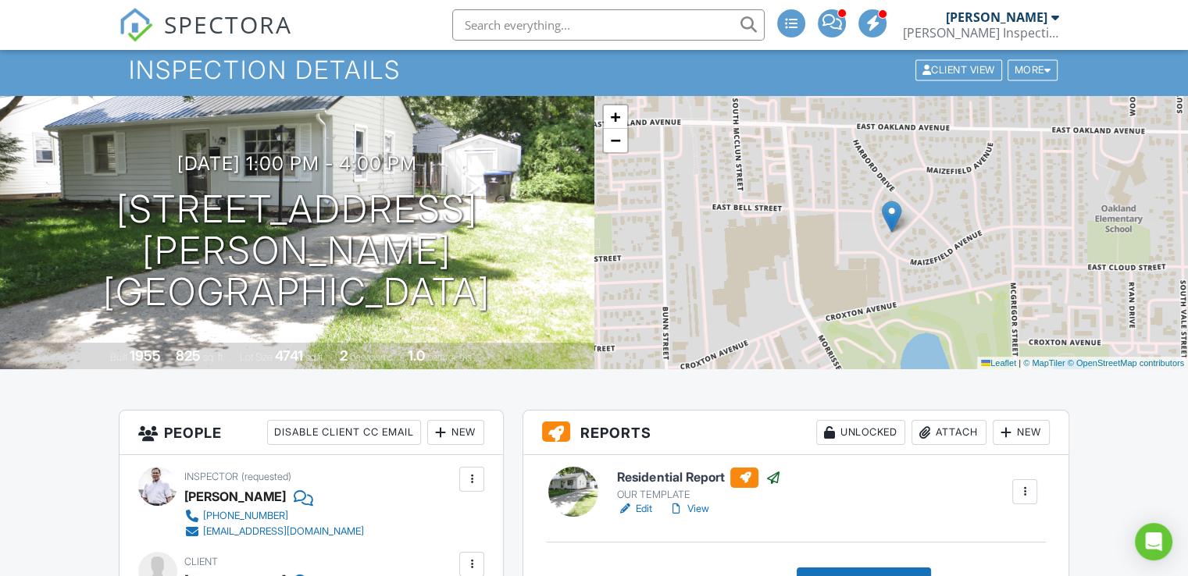
click at [540, 33] on input "text" at bounding box center [608, 24] width 312 height 31
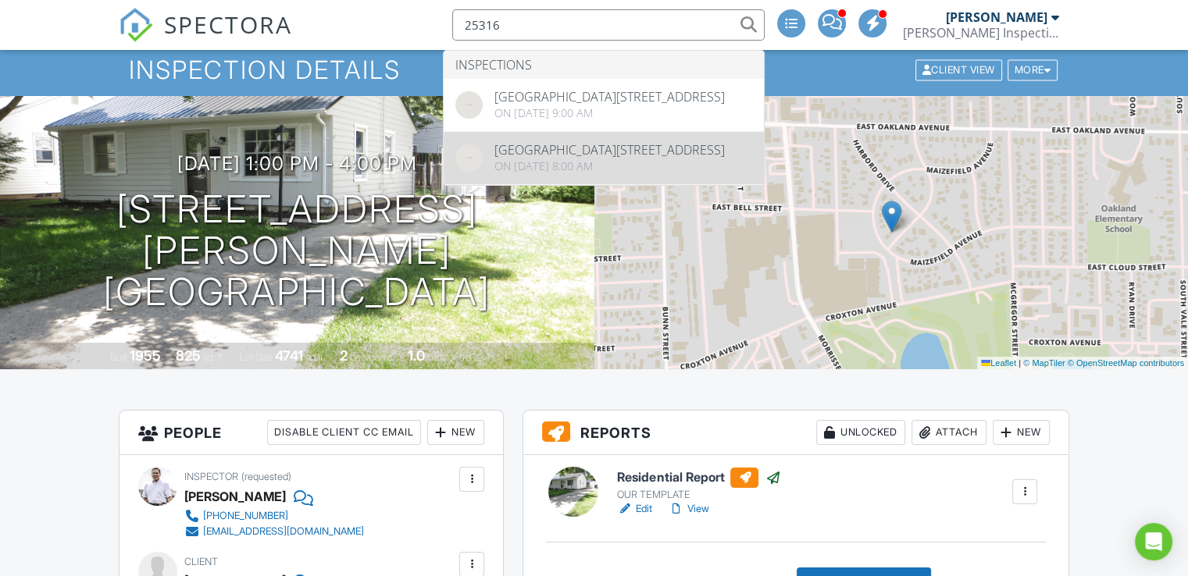
type input "25316"
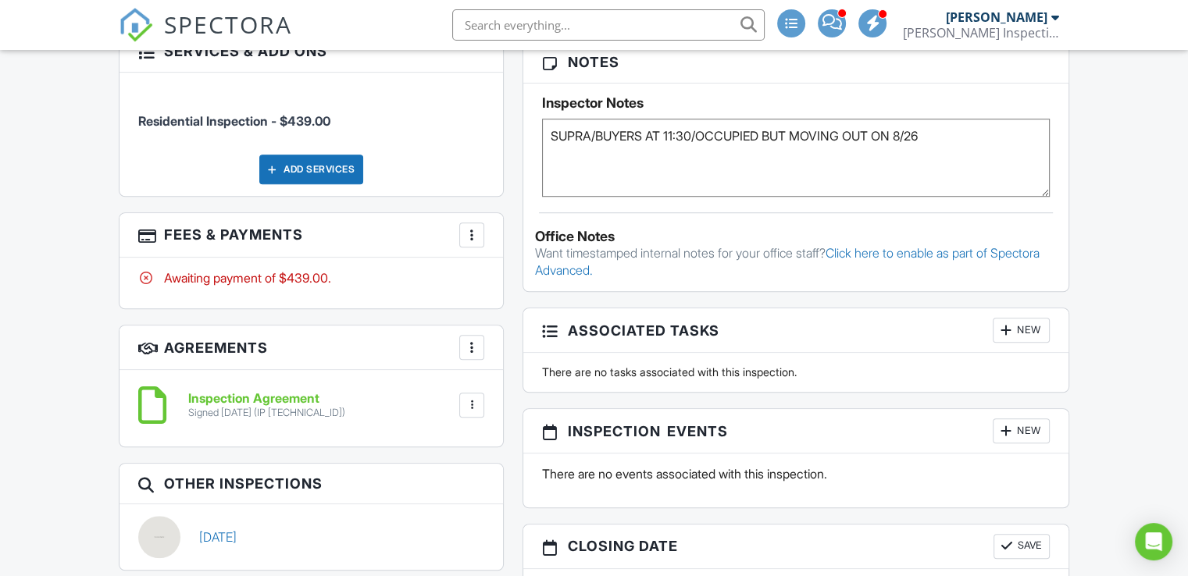
scroll to position [1142, 0]
click at [475, 227] on div at bounding box center [472, 234] width 16 height 16
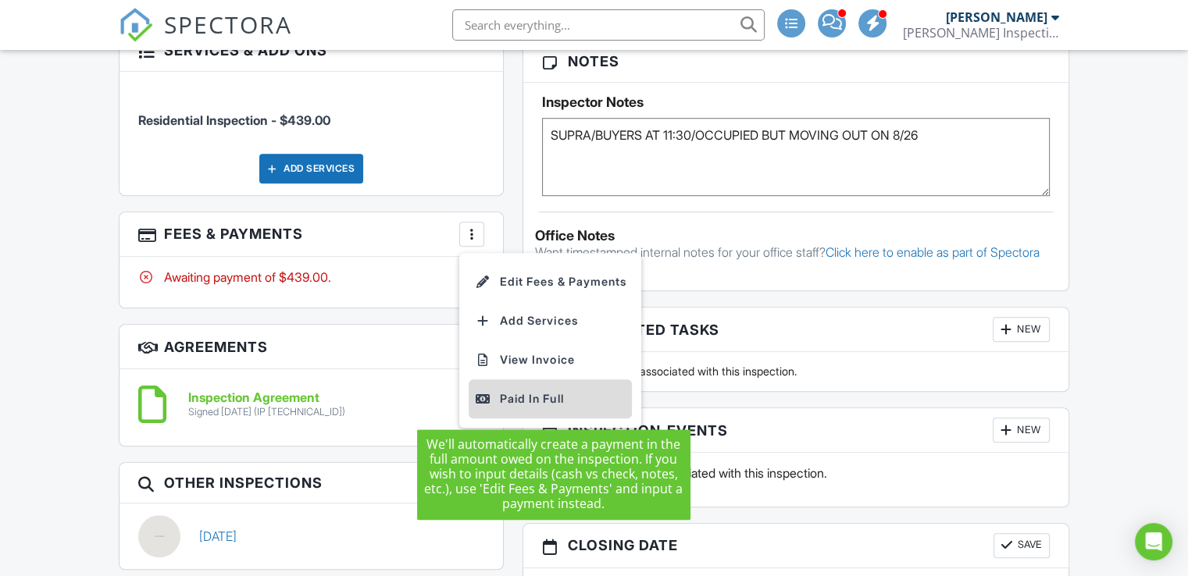
click at [520, 394] on div "Paid In Full" at bounding box center [550, 399] width 151 height 19
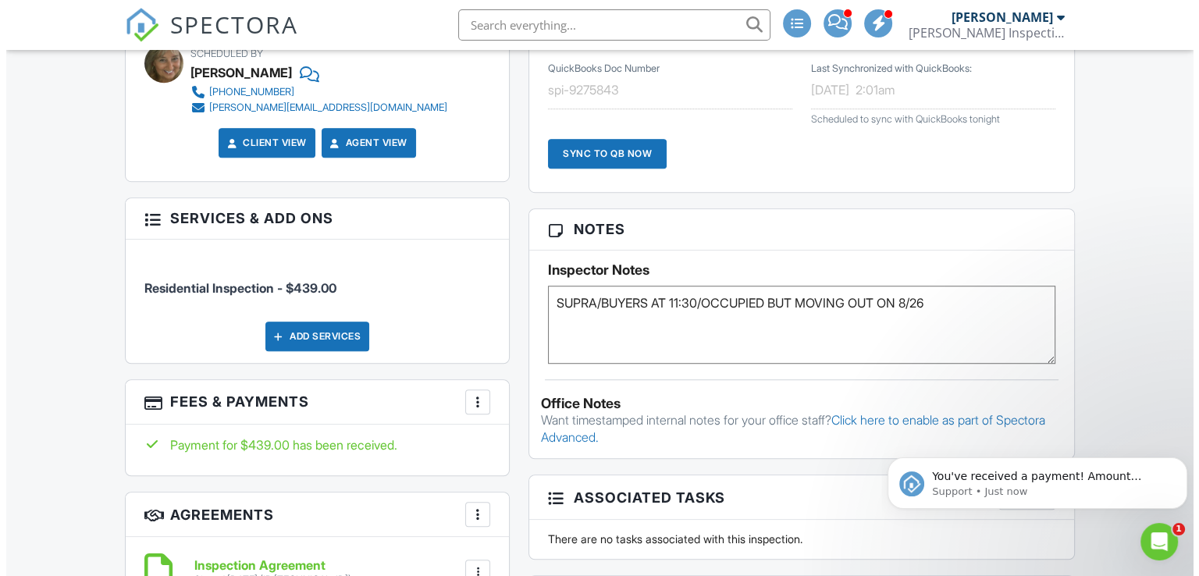
scroll to position [981, 0]
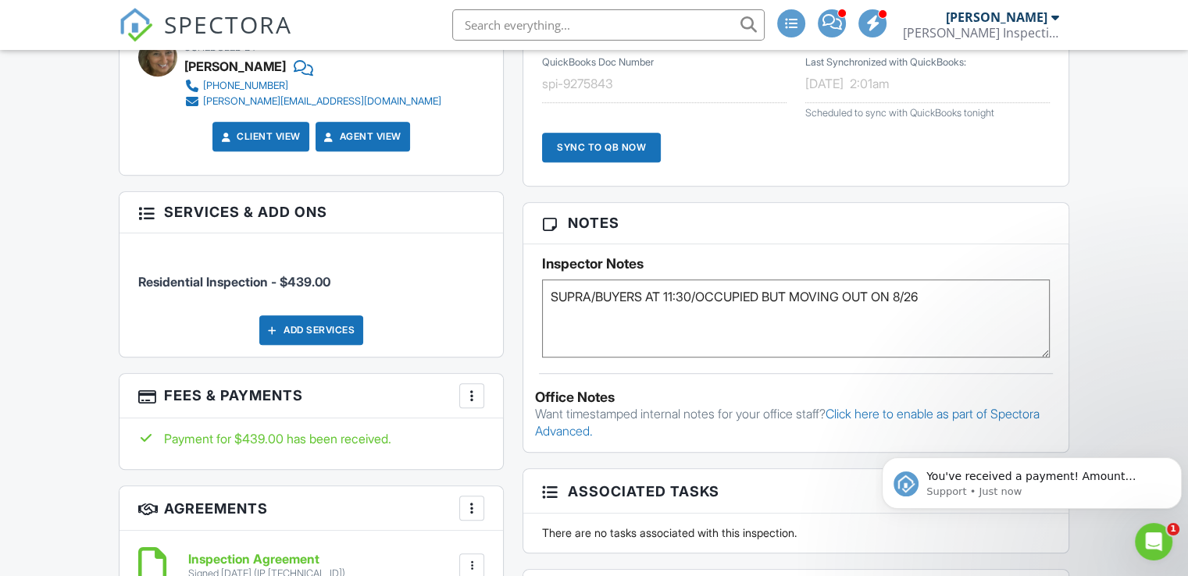
click at [472, 394] on div at bounding box center [472, 396] width 16 height 16
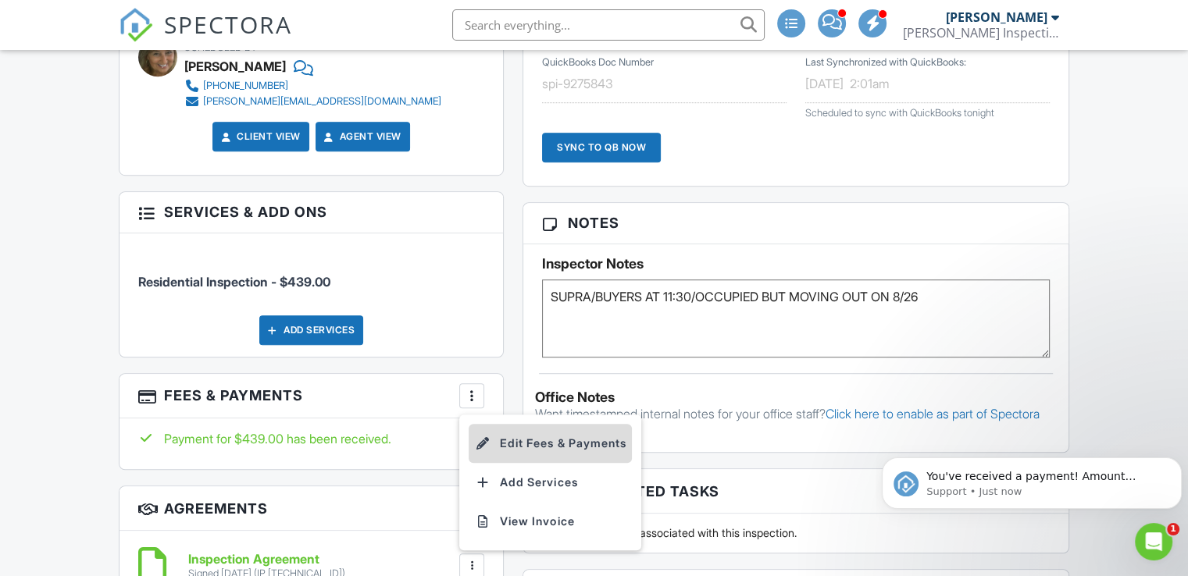
click at [524, 436] on li "Edit Fees & Payments" at bounding box center [549, 443] width 163 height 39
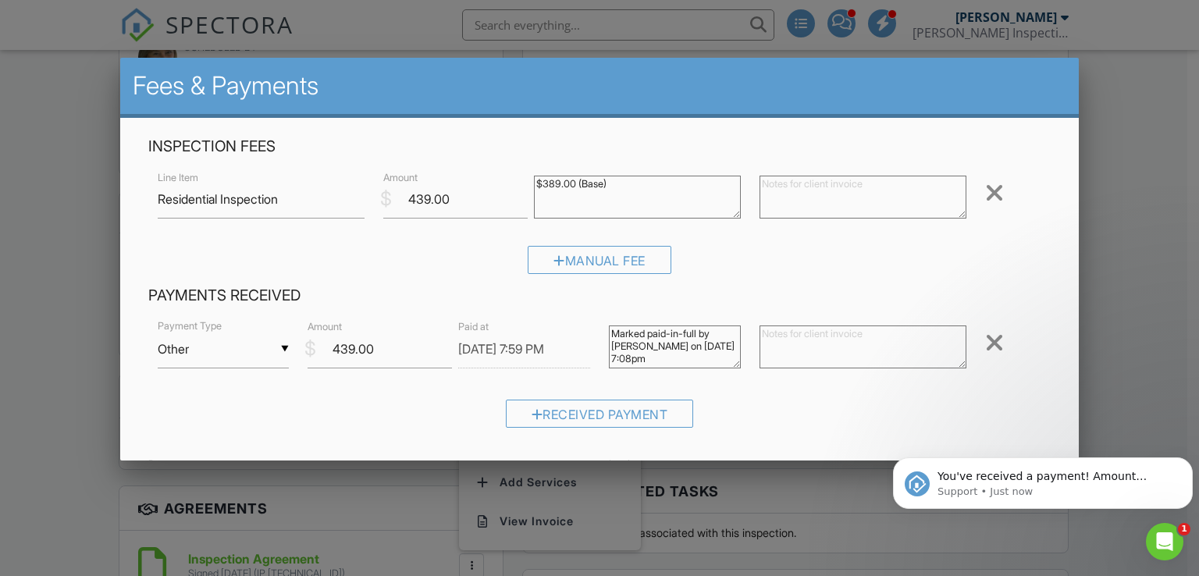
scroll to position [6, 0]
click at [281, 345] on div "▼ Other Cash Check On-Site Card Other Cash Check On-Site Card Other" at bounding box center [224, 349] width 132 height 38
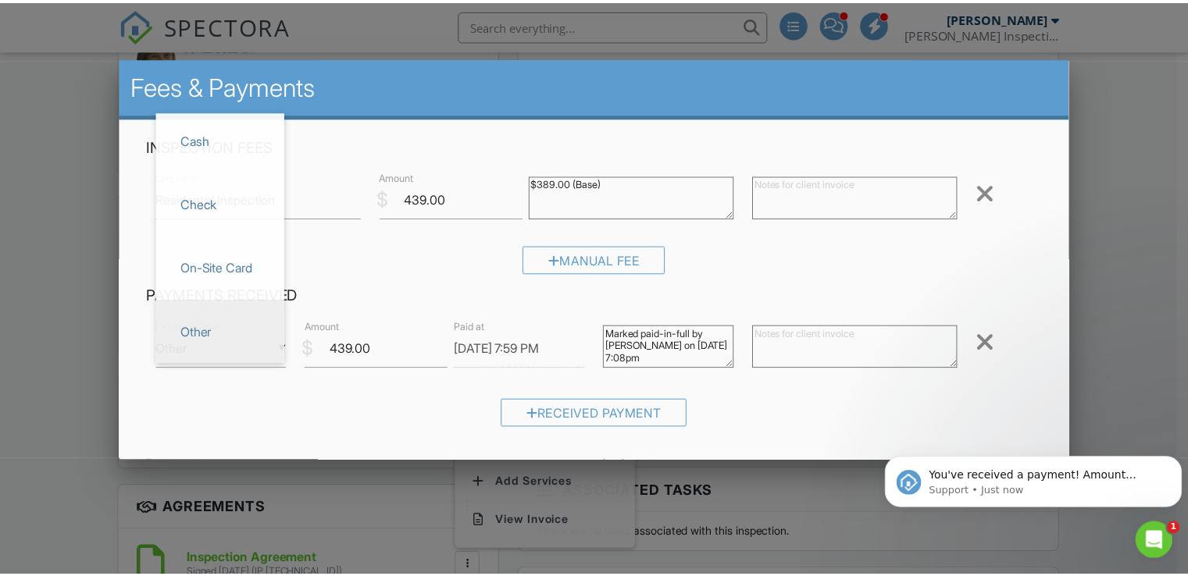
scroll to position [0, 0]
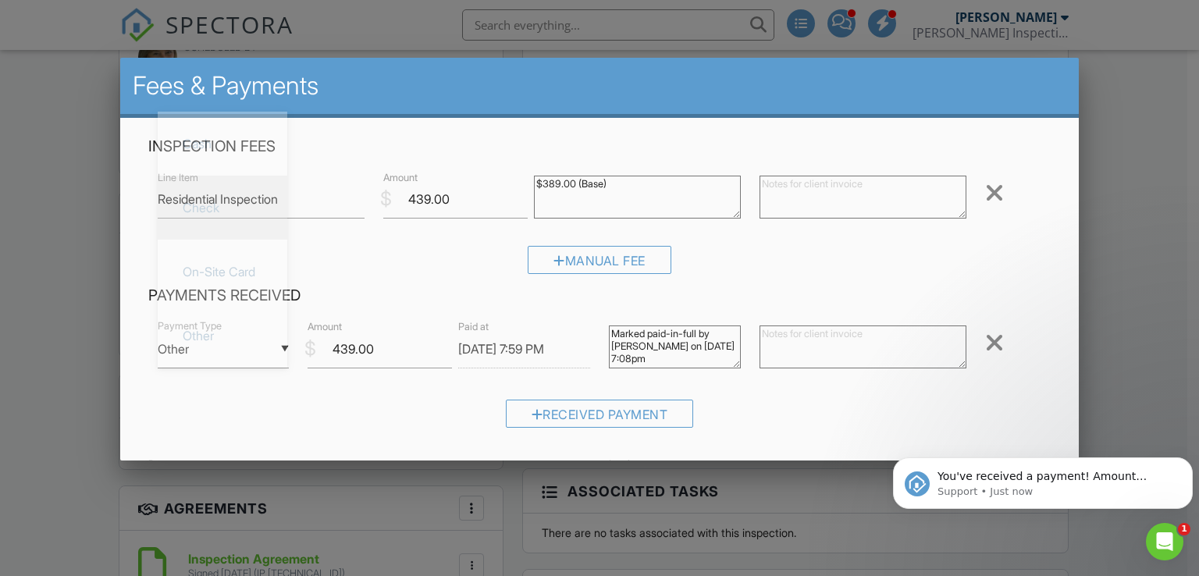
click at [242, 205] on span "Check" at bounding box center [222, 207] width 105 height 39
type input "Check"
click at [683, 282] on div "Manual Fee" at bounding box center [599, 266] width 903 height 40
click at [1118, 177] on div at bounding box center [599, 282] width 1199 height 721
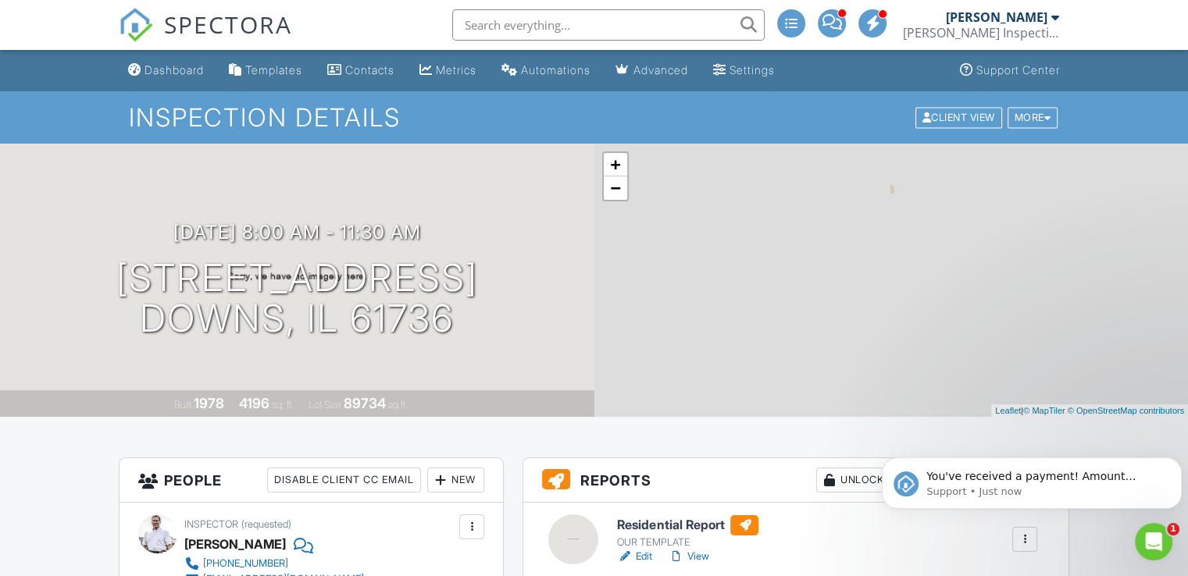
click at [653, 34] on input "text" at bounding box center [608, 24] width 312 height 31
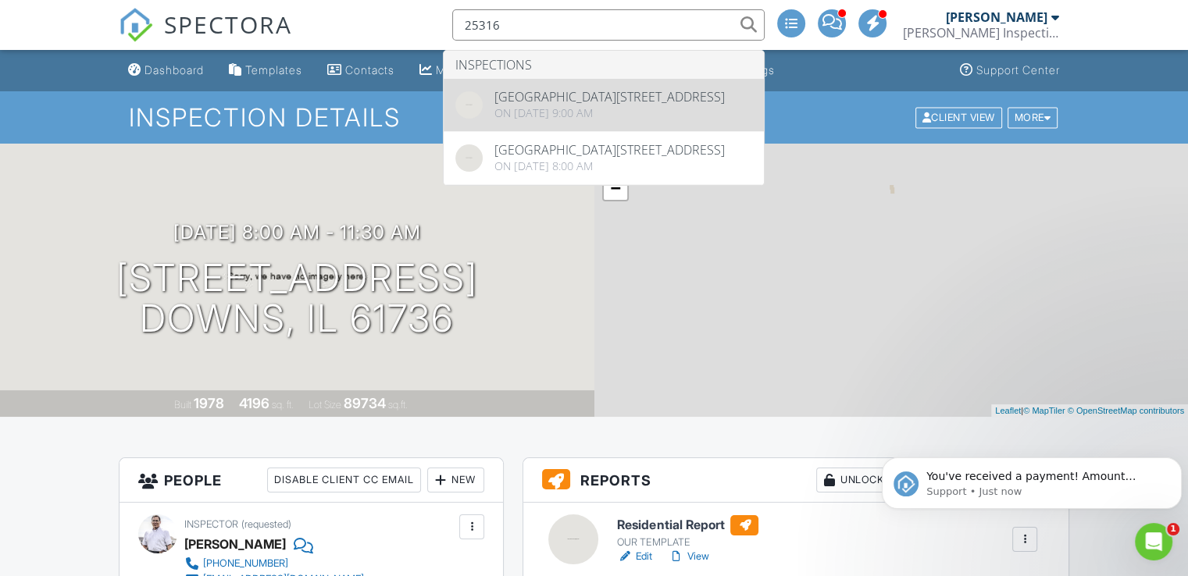
type input "25316"
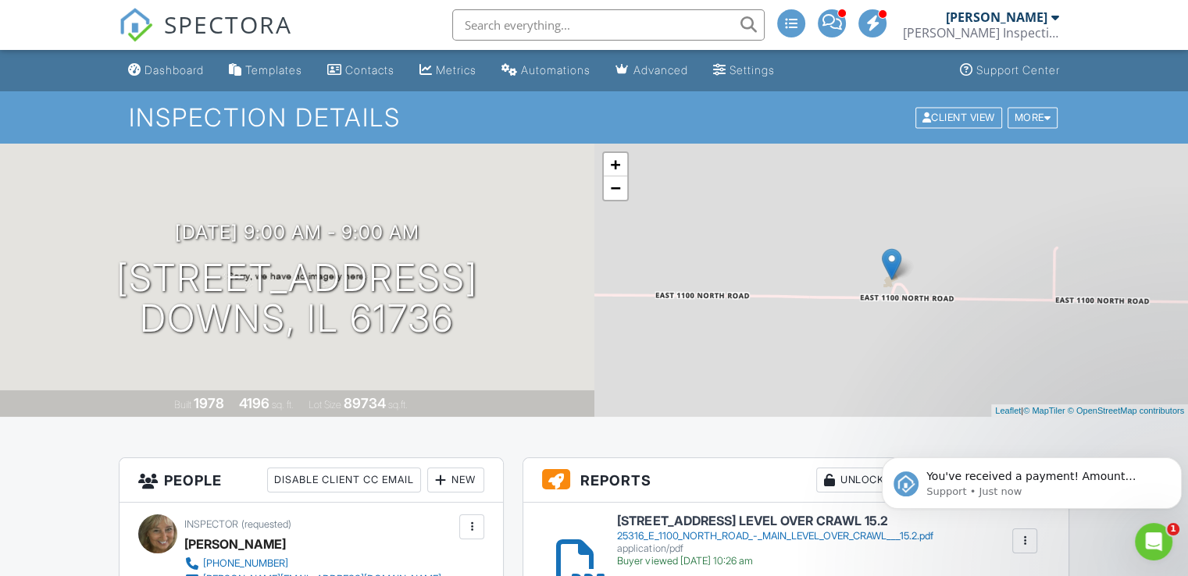
click at [673, 104] on h1 "Inspection Details" at bounding box center [594, 117] width 930 height 27
click at [615, 30] on input "text" at bounding box center [608, 24] width 312 height 31
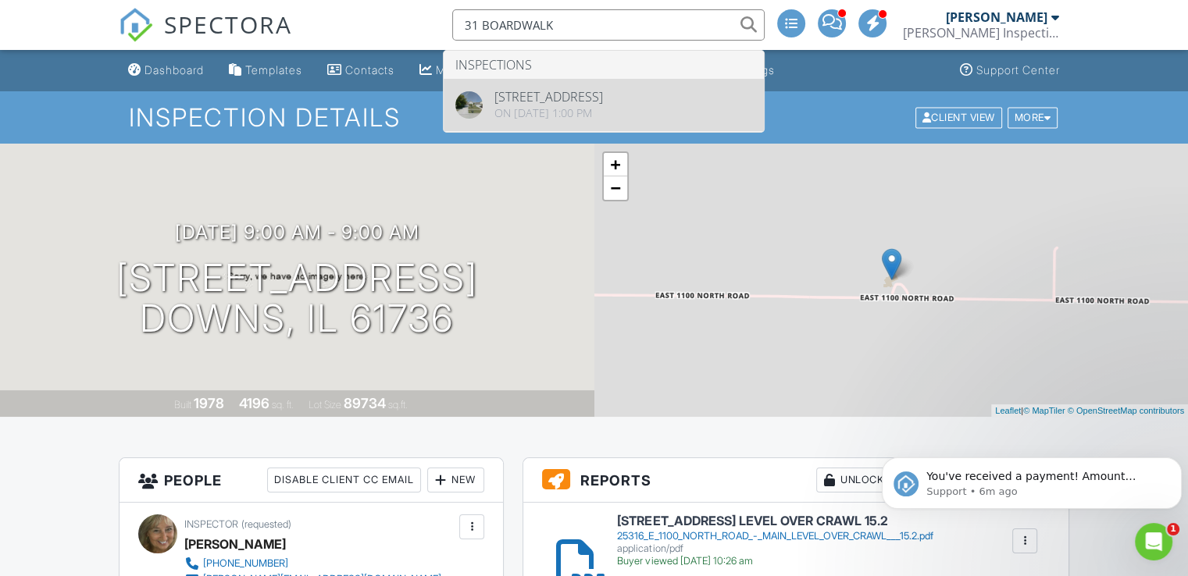
type input "31 BOARDWALK"
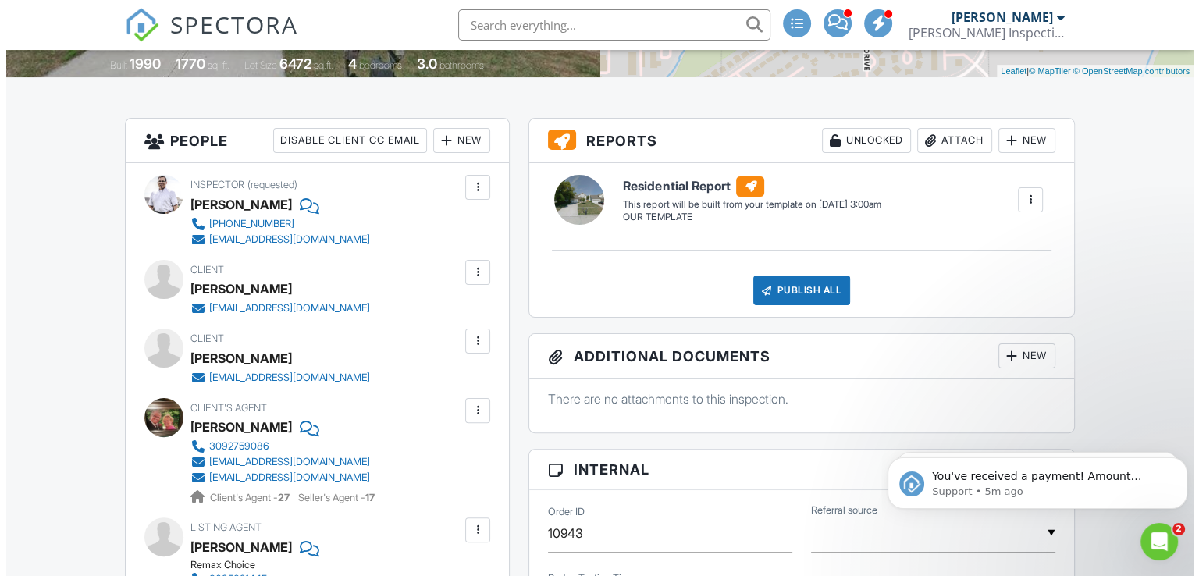
scroll to position [338, 0]
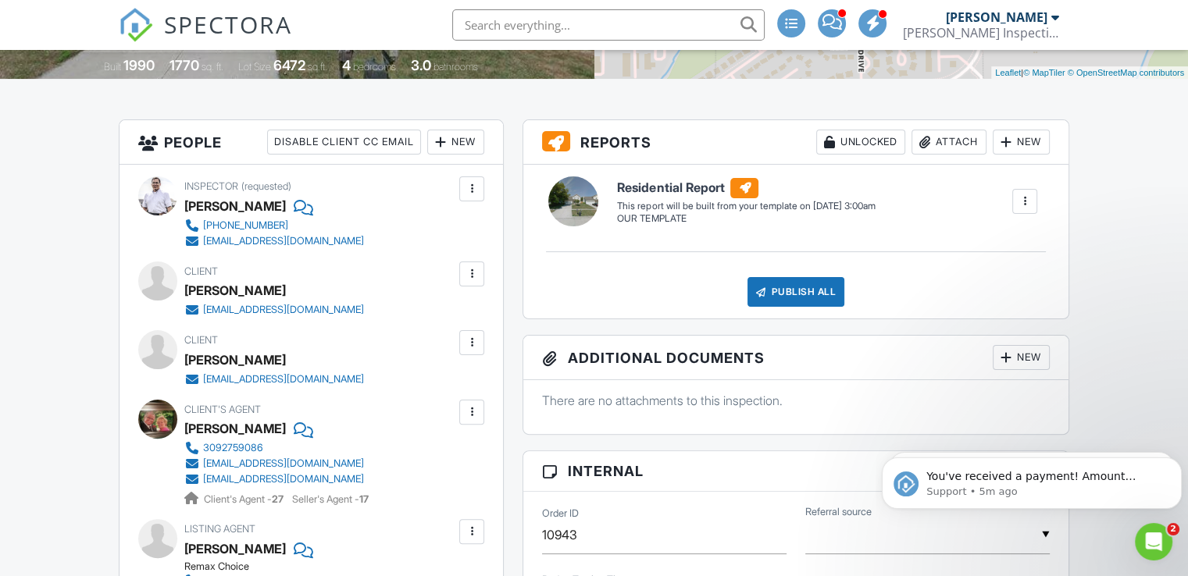
click at [949, 134] on div "Attach" at bounding box center [948, 142] width 75 height 25
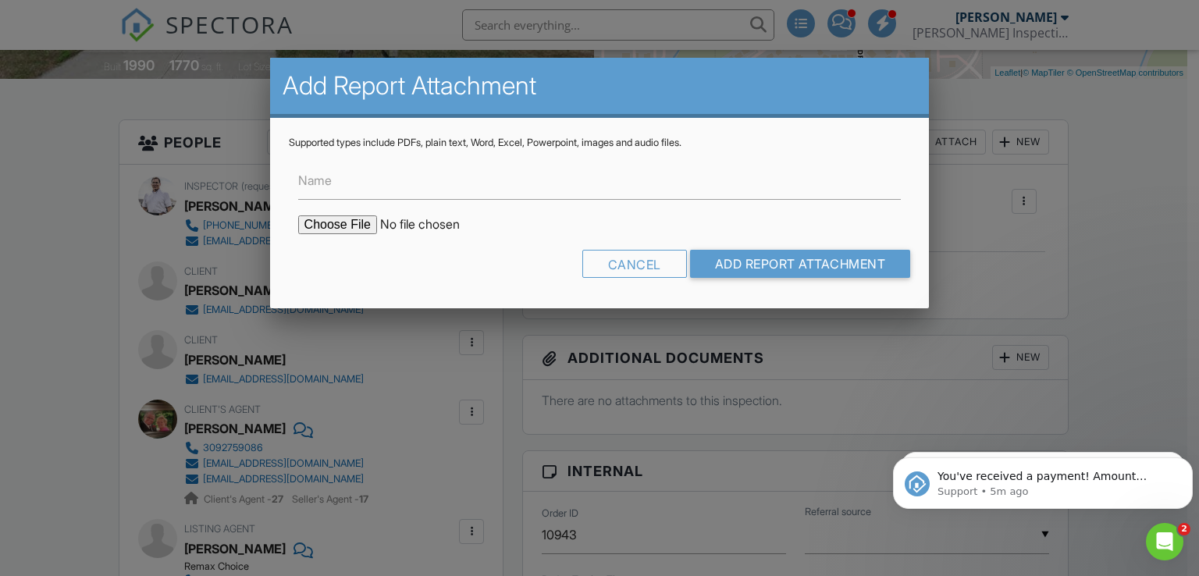
click at [344, 219] on input "file" at bounding box center [430, 224] width 265 height 19
type input "C:\fakepath\DIAGRAMS-BOARDWALK.pdf"
click at [776, 266] on input "Add Report Attachment" at bounding box center [800, 264] width 221 height 28
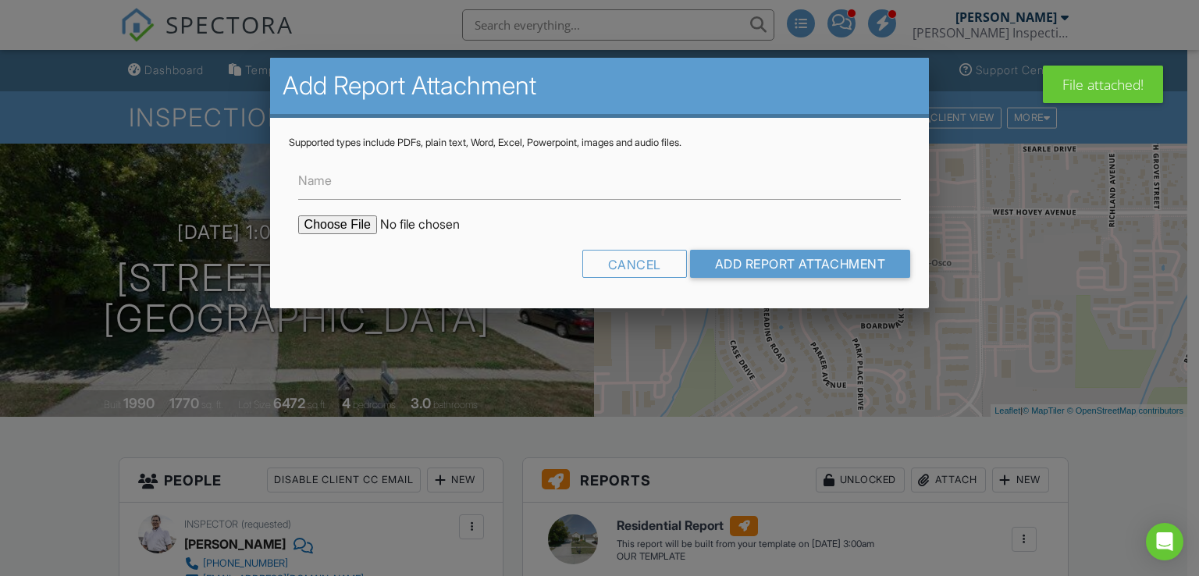
click at [329, 220] on input "file" at bounding box center [430, 224] width 265 height 19
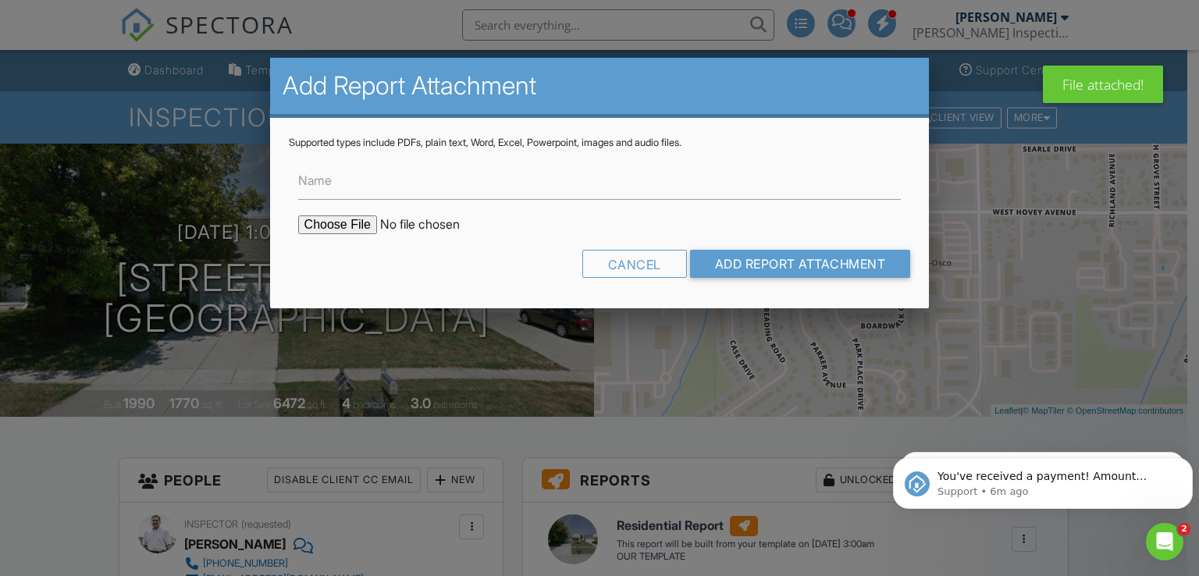
type input "C:\fakepath\31 BOARDWALK CIRCLE - MAIN LEVEL OVER CRAWL.pdf"
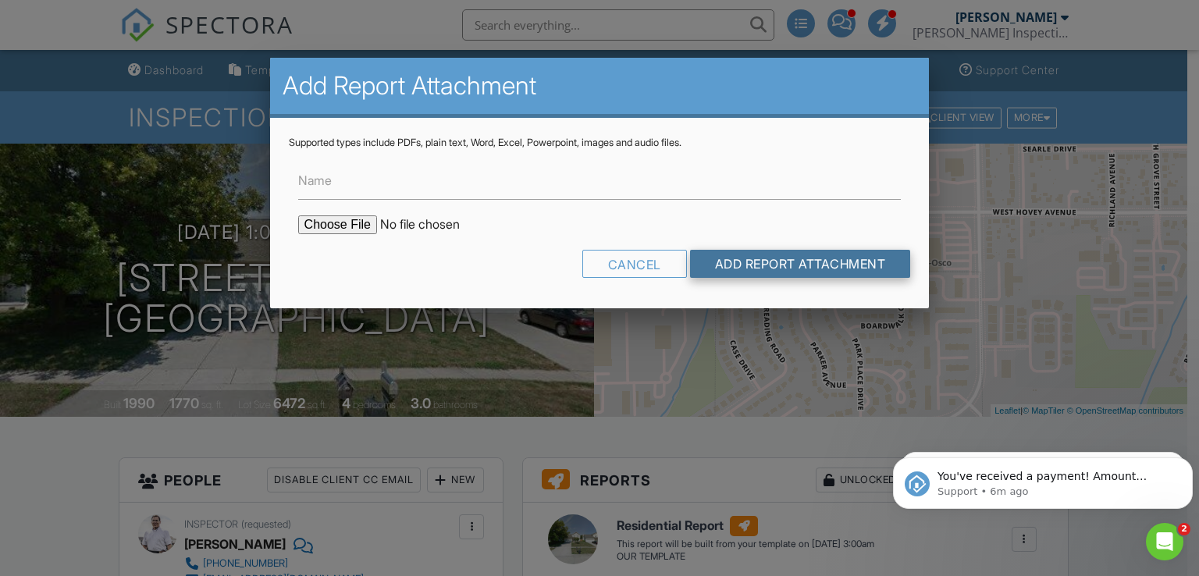
click at [755, 265] on input "Add Report Attachment" at bounding box center [800, 264] width 221 height 28
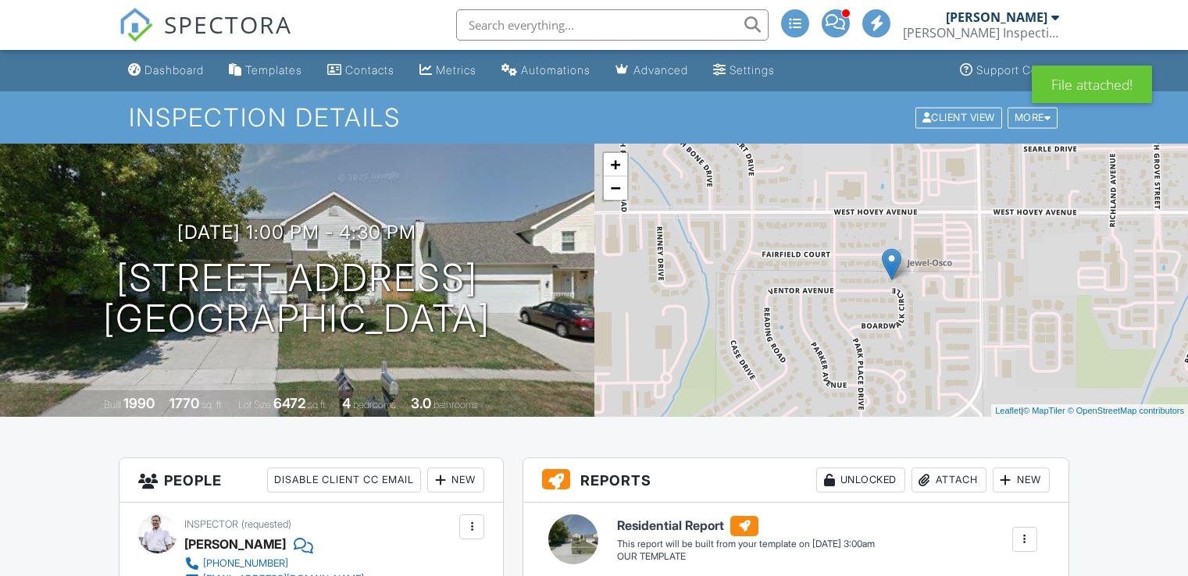
click at [932, 488] on div "Attach" at bounding box center [948, 480] width 75 height 25
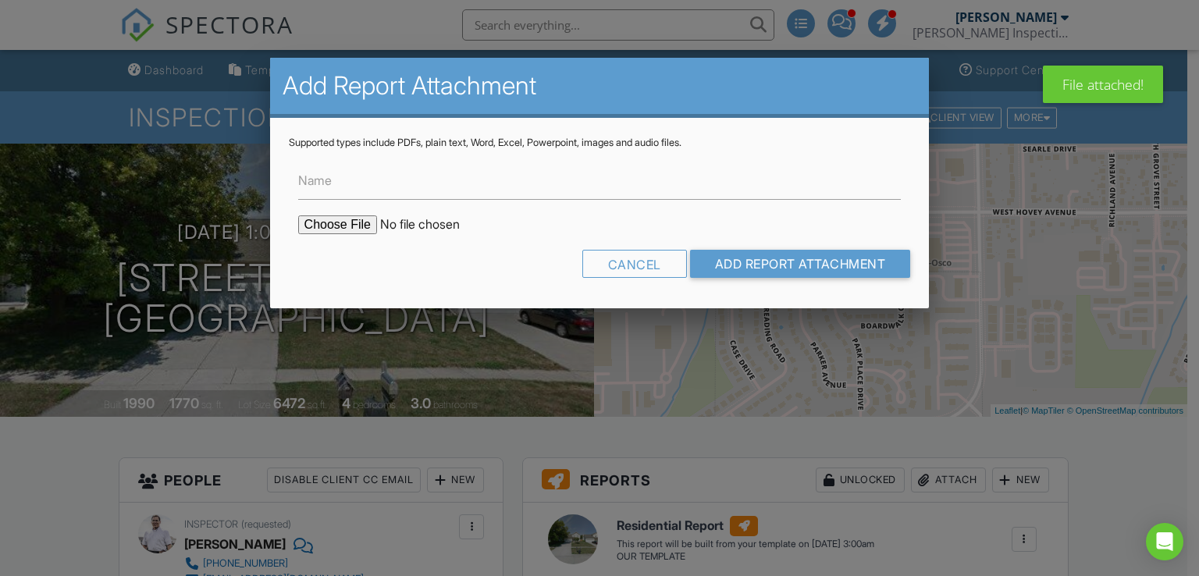
click at [345, 225] on input "file" at bounding box center [430, 224] width 265 height 19
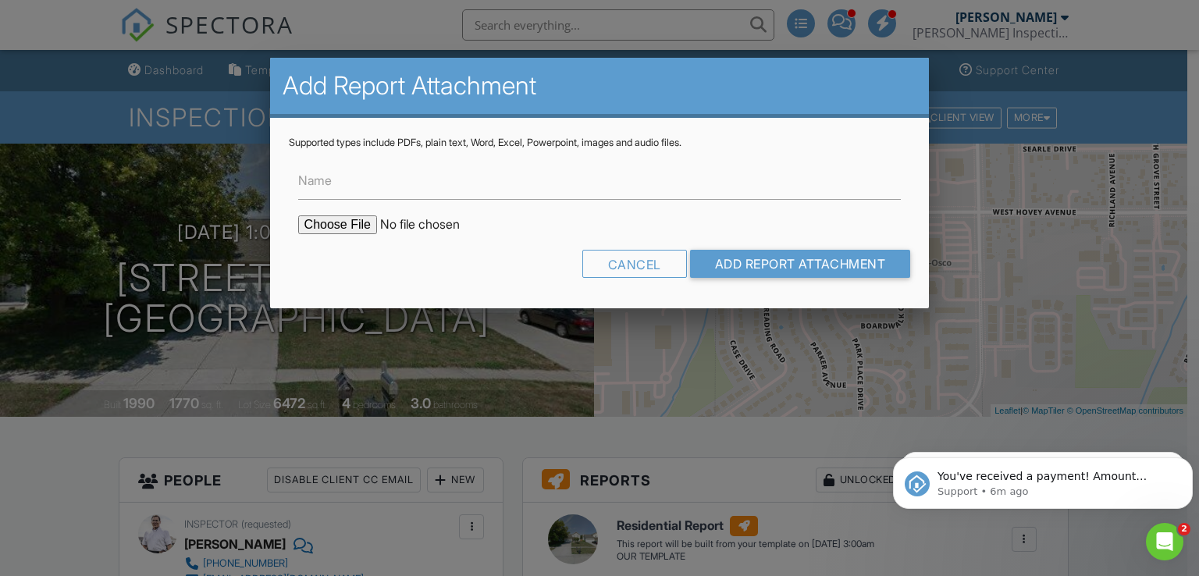
type input "C:\fakepath\31 BOARDWALK - PARTIAL BASEMENT.pdf"
click at [718, 262] on input "Add Report Attachment" at bounding box center [800, 264] width 221 height 28
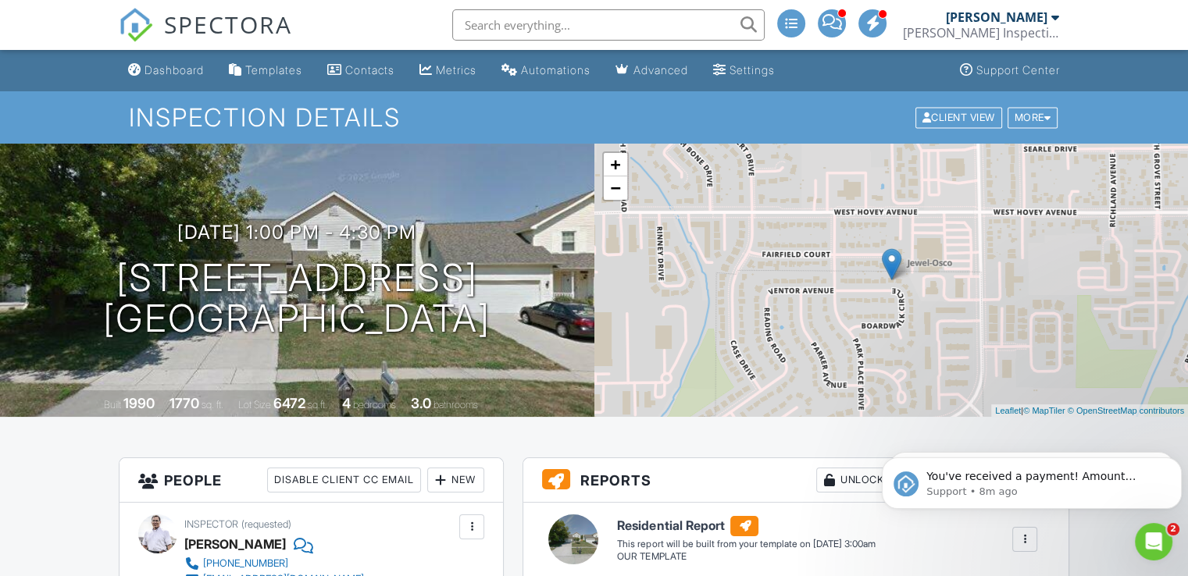
click at [530, 26] on input "text" at bounding box center [608, 24] width 312 height 31
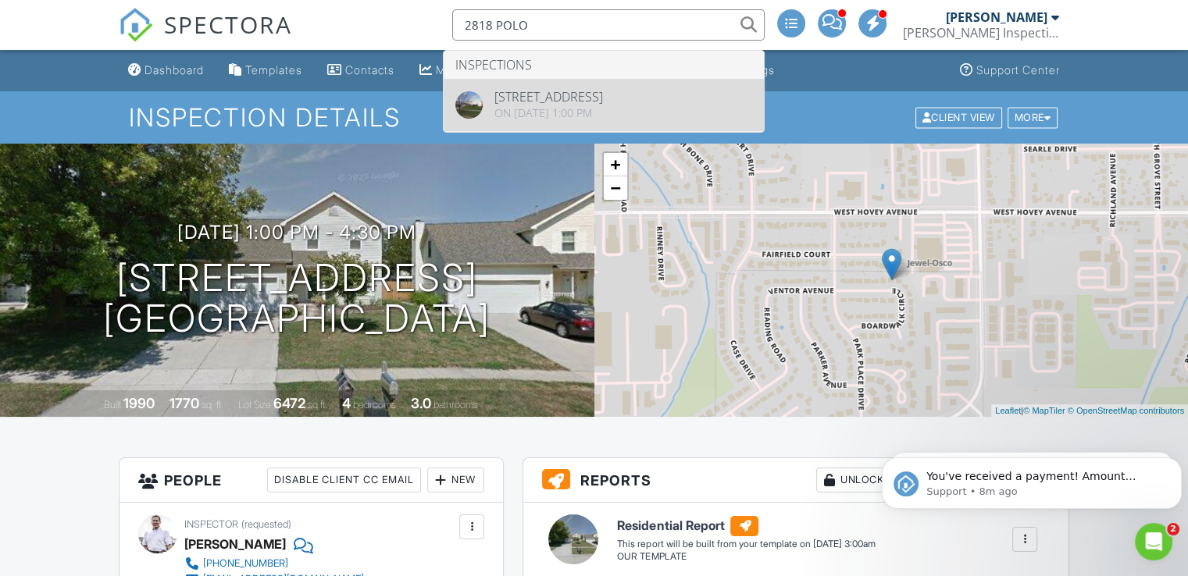
type input "2818 POLO"
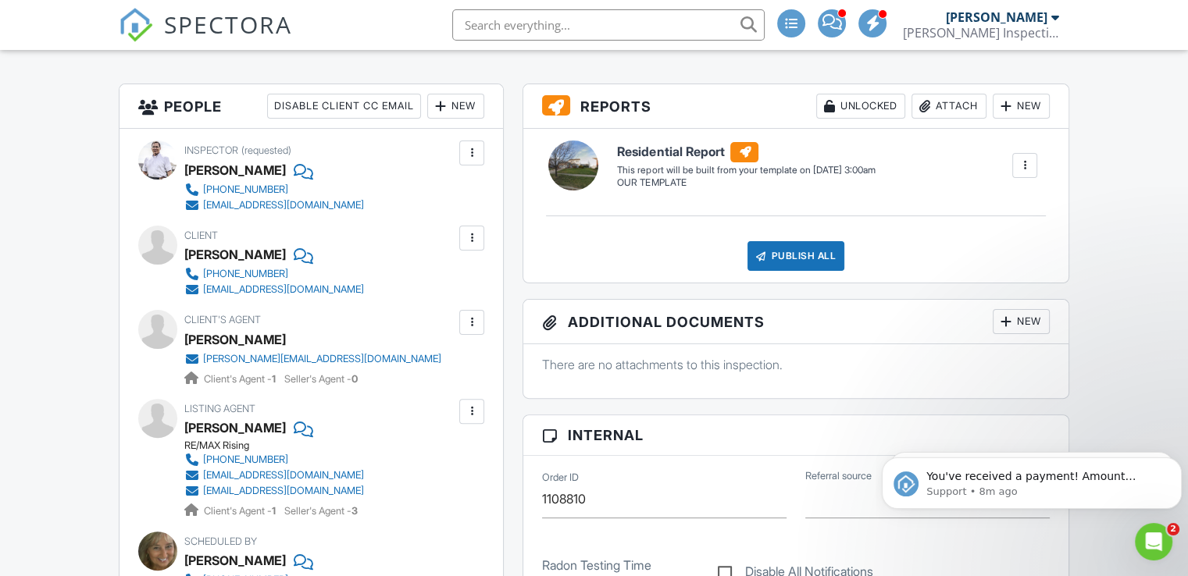
scroll to position [365, 0]
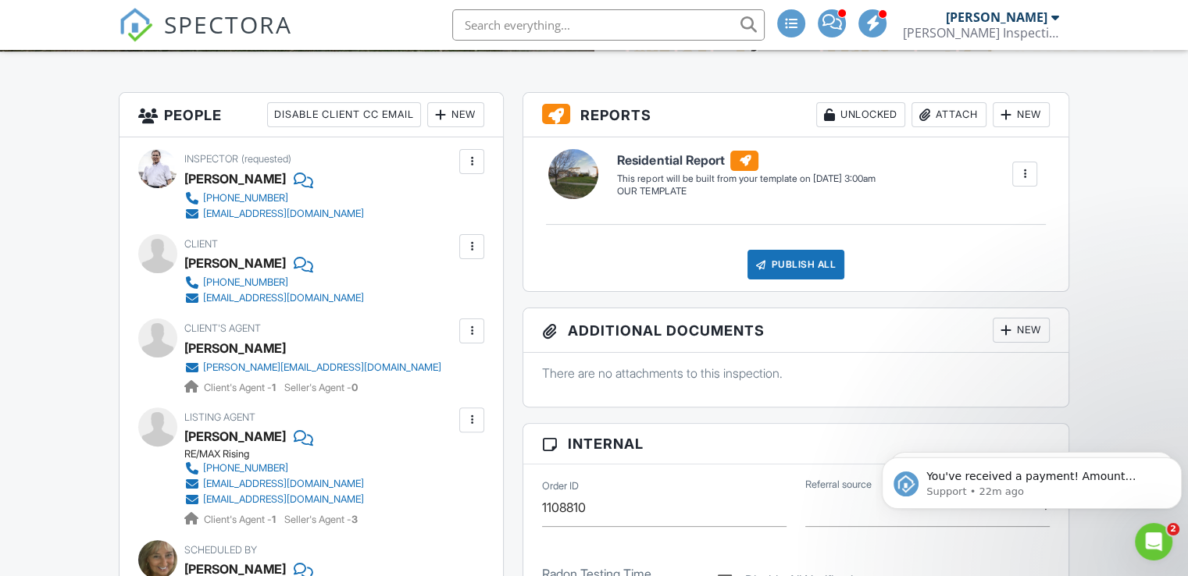
click at [518, 26] on input "text" at bounding box center [608, 24] width 312 height 31
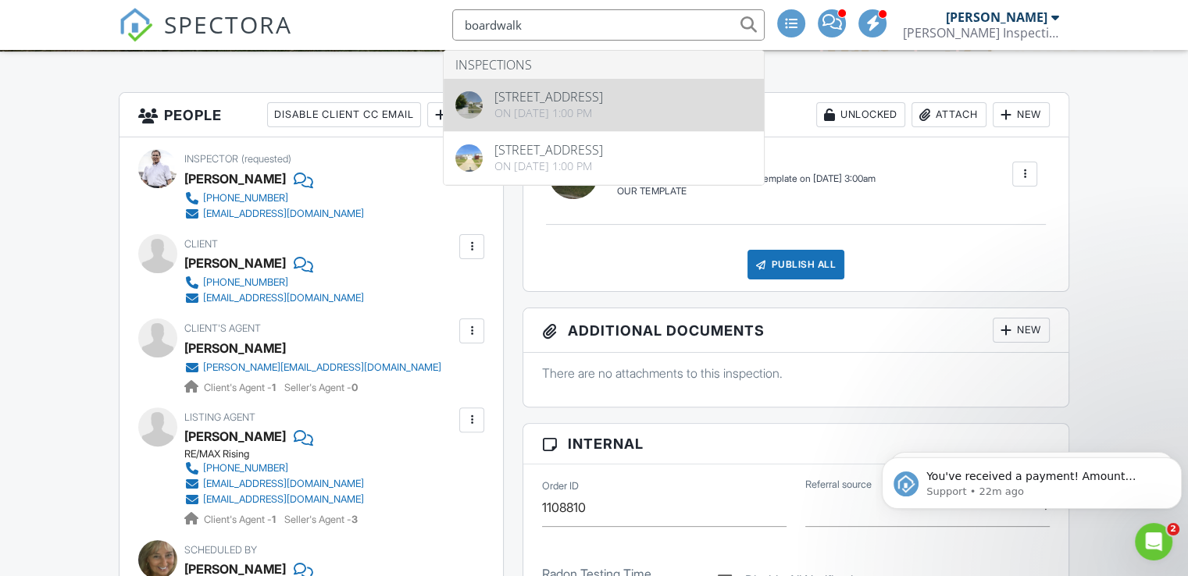
type input "boardwalk"
